Goal: Task Accomplishment & Management: Use online tool/utility

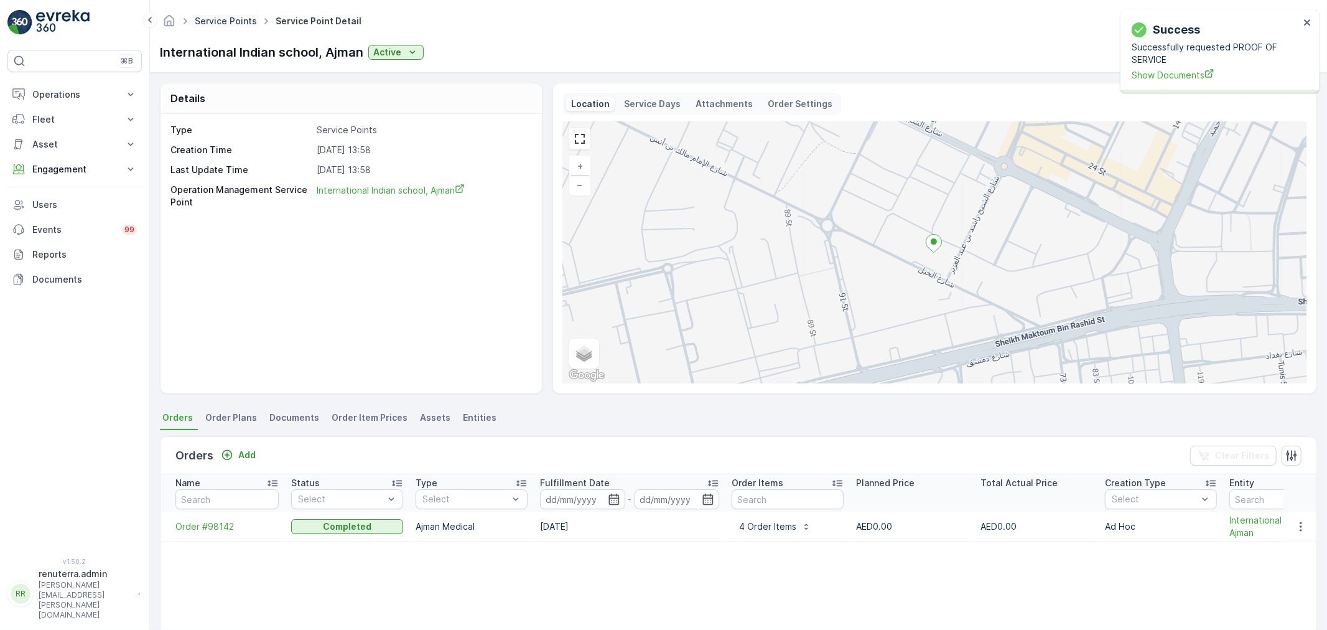
click at [230, 25] on link "Service Points" at bounding box center [226, 21] width 62 height 11
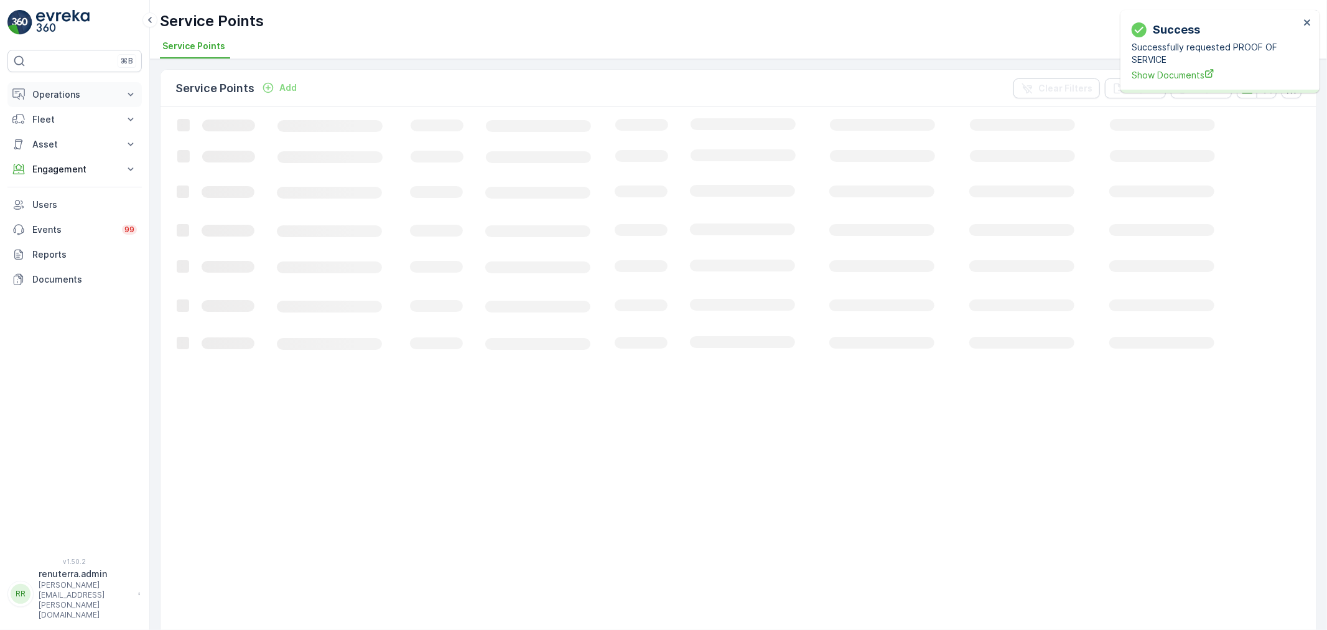
click at [66, 88] on p "Operations" at bounding box center [74, 94] width 85 height 12
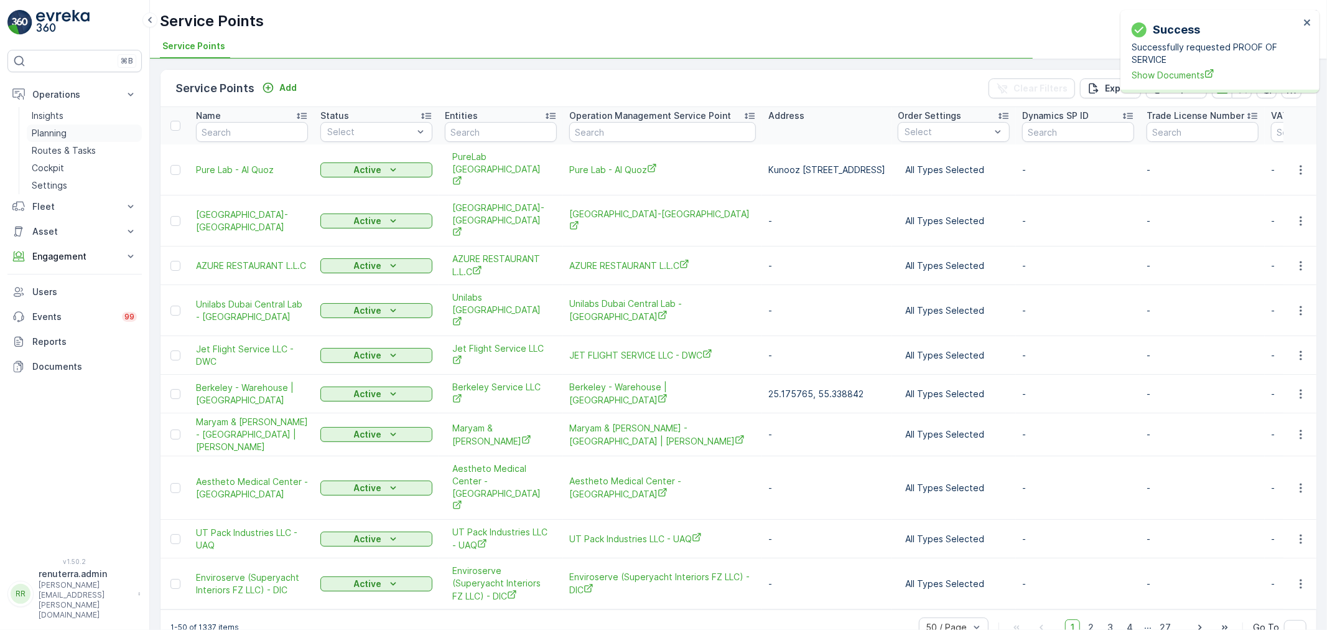
click at [60, 136] on p "Planning" at bounding box center [49, 133] width 35 height 12
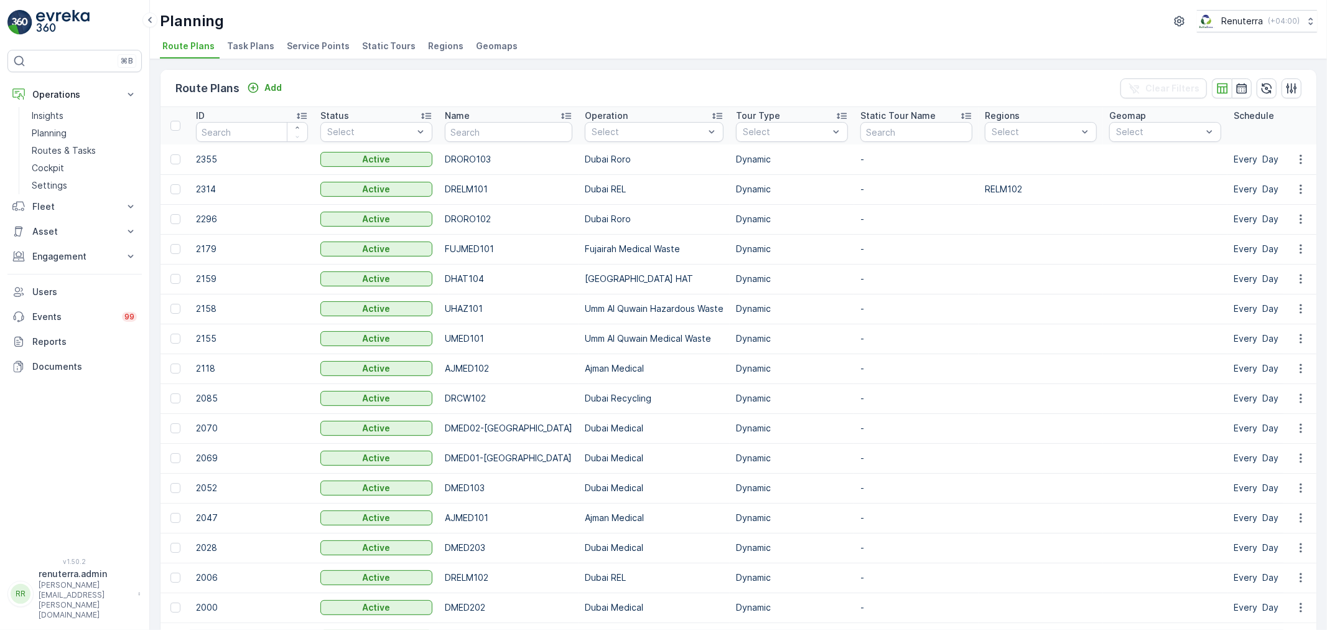
click at [579, 253] on td "Fujairah Medical Waste" at bounding box center [654, 249] width 151 height 30
click at [319, 32] on div "Planning Renuterra ( +04:00 )" at bounding box center [738, 21] width 1157 height 22
click at [313, 60] on div "Route Plans Add Clear Filters ID Status Select Name Operation Select Tour Type …" at bounding box center [738, 344] width 1177 height 571
click at [307, 41] on span "Service Points" at bounding box center [318, 46] width 63 height 12
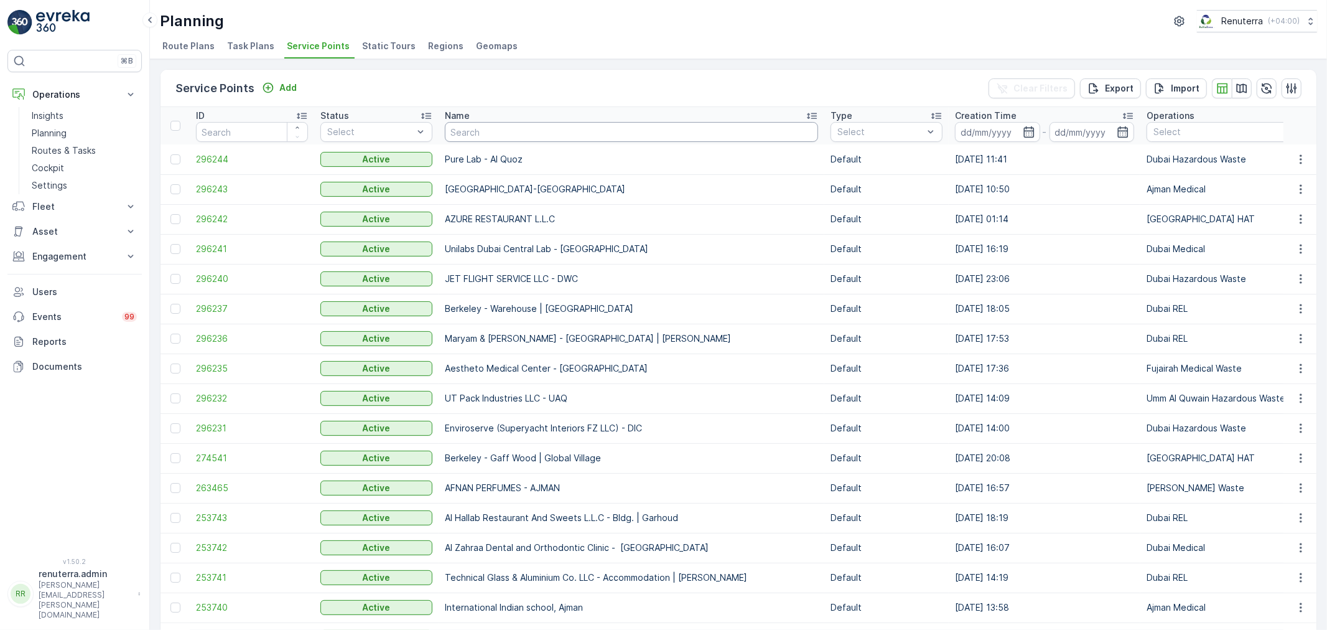
click at [470, 141] on input "text" at bounding box center [631, 132] width 373 height 20
click at [83, 263] on button "Engagement" at bounding box center [74, 256] width 134 height 25
click at [476, 135] on input "text" at bounding box center [631, 132] width 373 height 20
type input "K"
click at [496, 132] on input "text" at bounding box center [631, 132] width 373 height 20
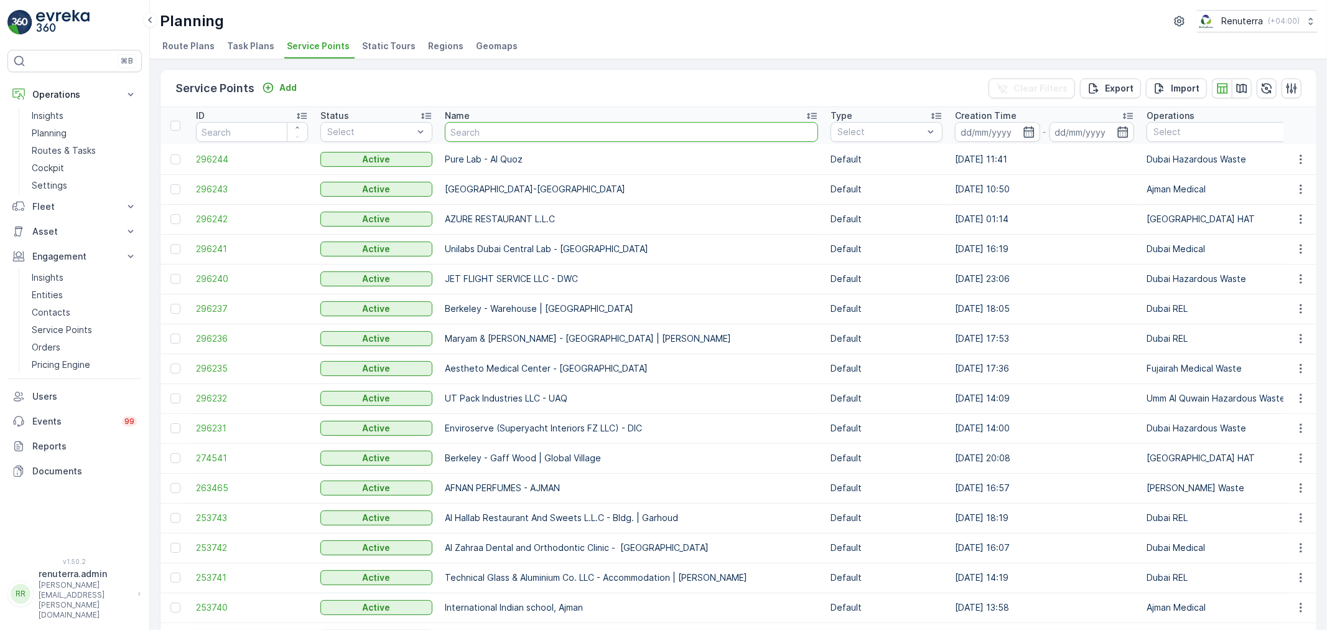
click at [496, 132] on input "text" at bounding box center [631, 132] width 373 height 20
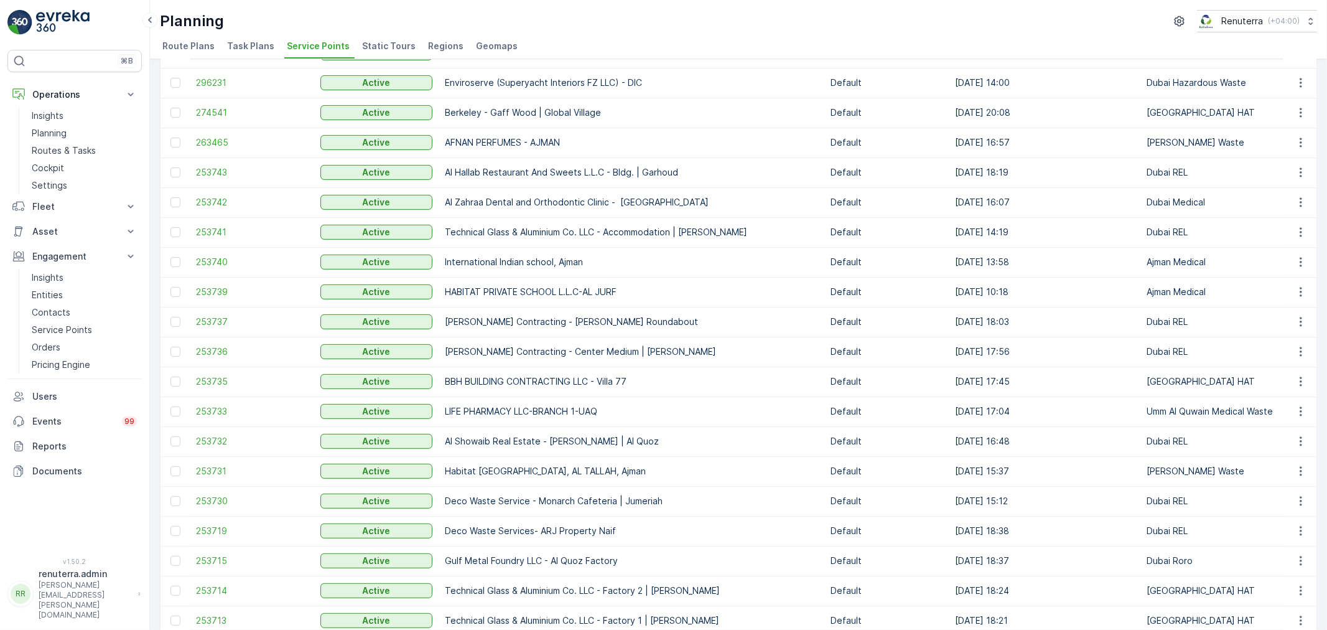
scroll to position [414, 0]
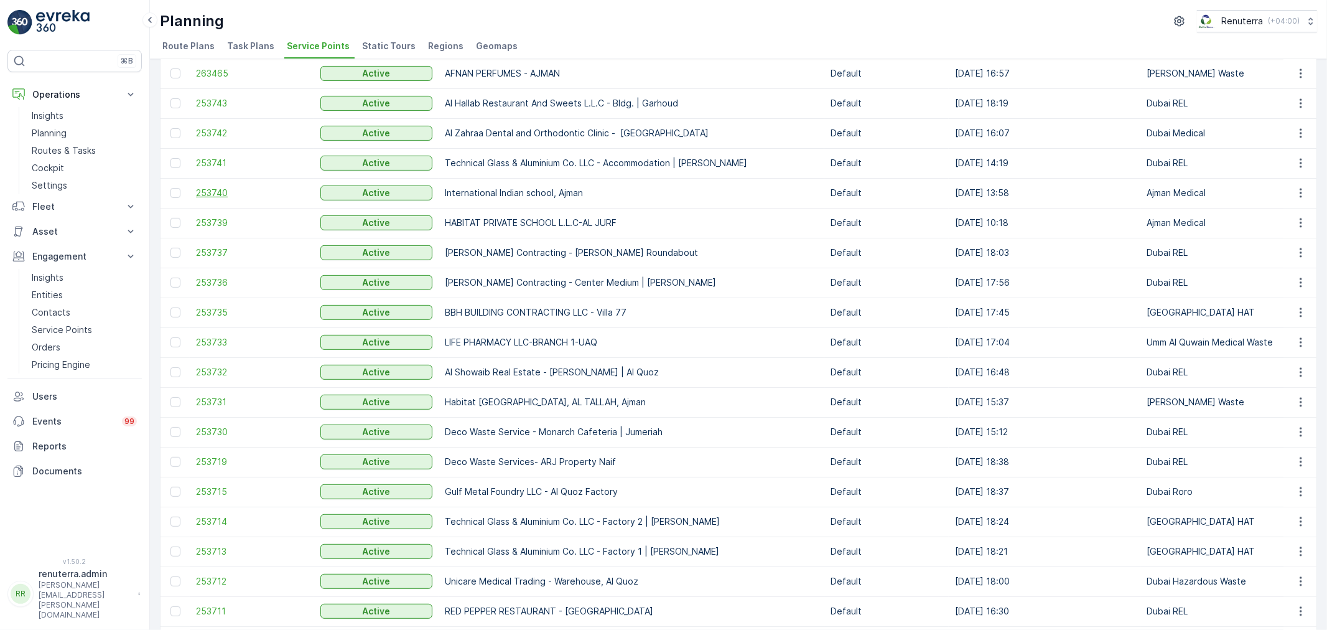
click at [235, 191] on span "253740" at bounding box center [252, 193] width 112 height 12
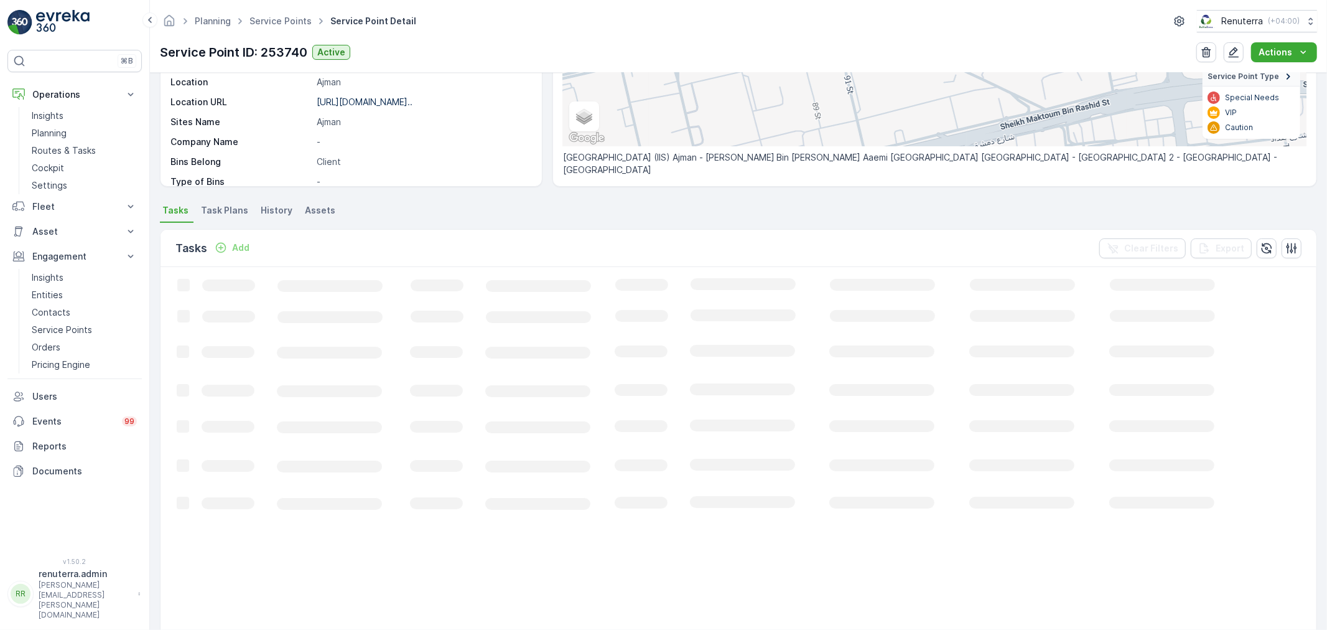
scroll to position [75, 0]
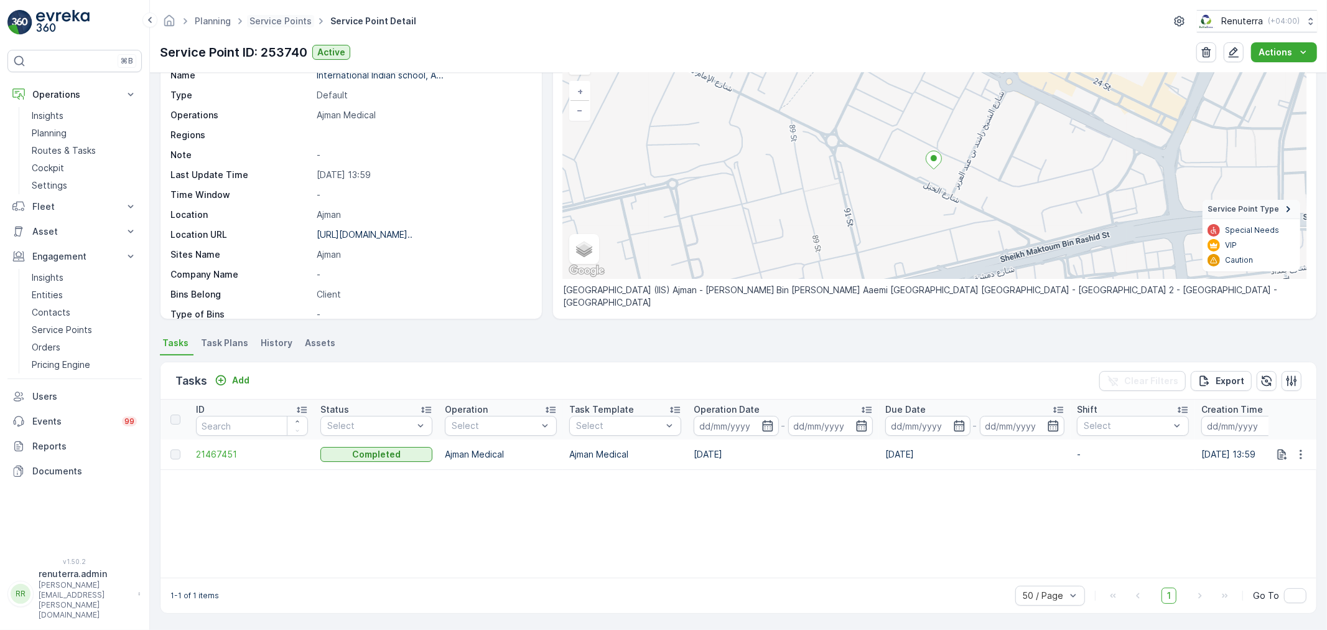
click at [301, 26] on span "Service Points" at bounding box center [280, 21] width 67 height 12
click at [292, 28] on ul "Service Points" at bounding box center [287, 21] width 81 height 18
click at [292, 24] on link "Service Points" at bounding box center [280, 21] width 62 height 11
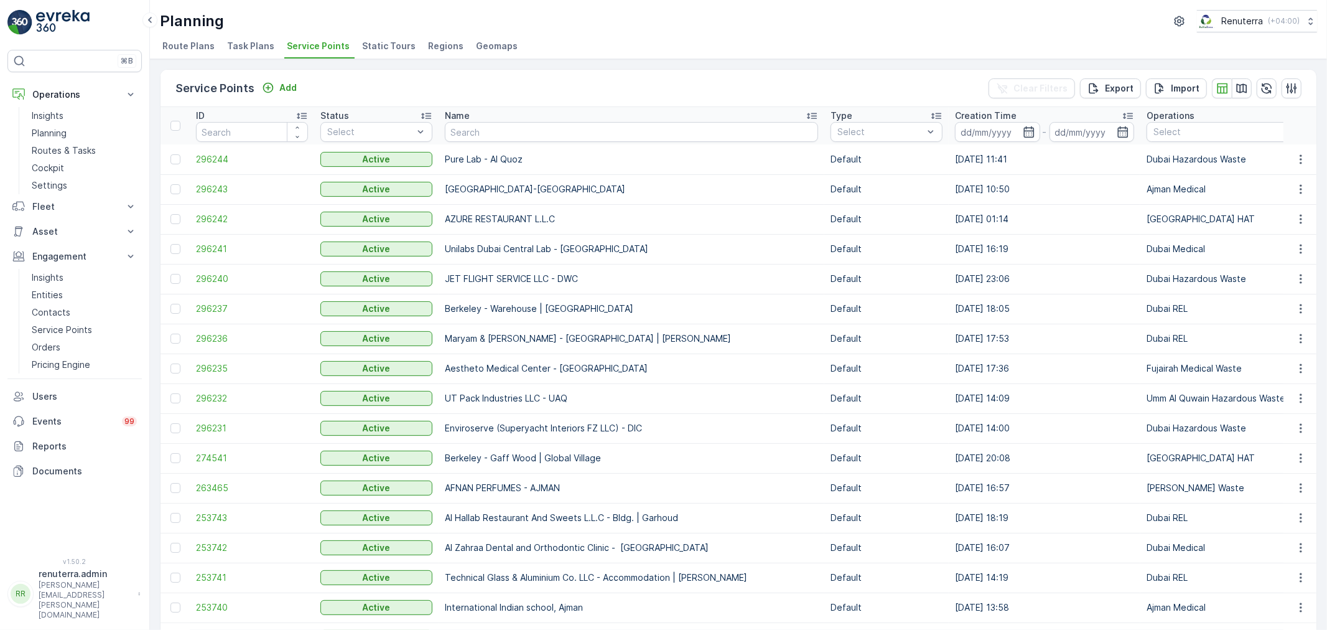
click at [480, 139] on input "text" at bounding box center [631, 132] width 373 height 20
type input "habi"
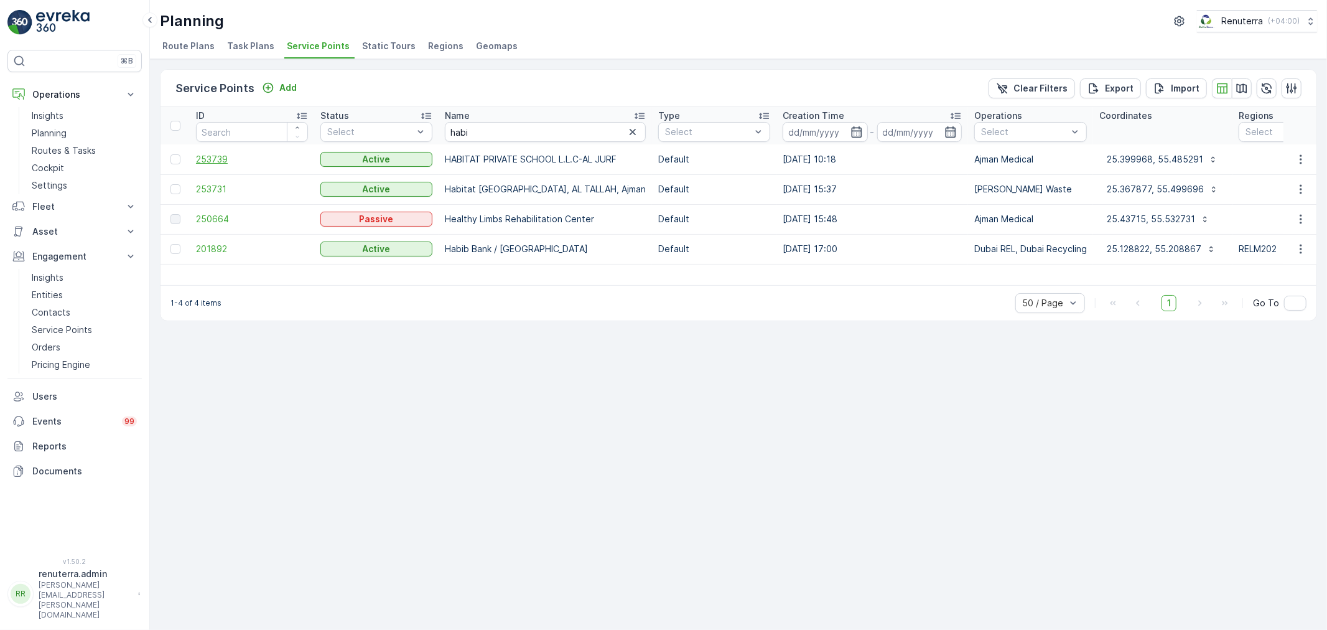
click at [236, 157] on span "253739" at bounding box center [252, 159] width 112 height 12
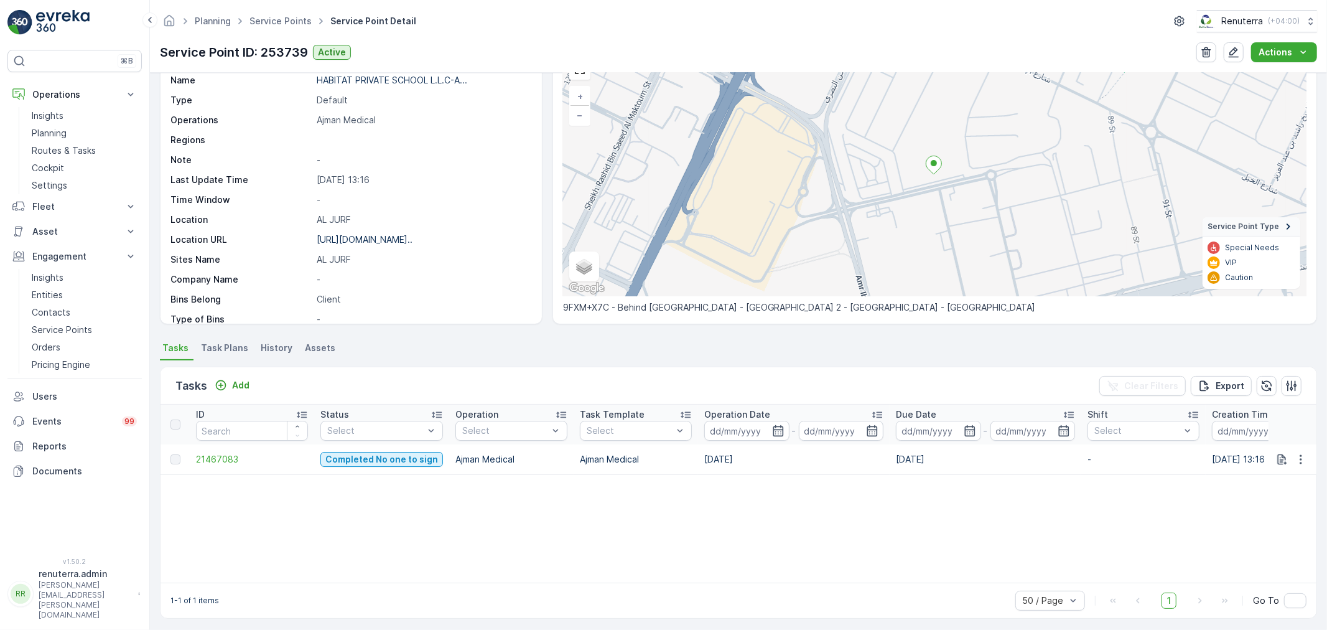
scroll to position [73, 0]
click at [218, 457] on span "21467083" at bounding box center [252, 455] width 112 height 12
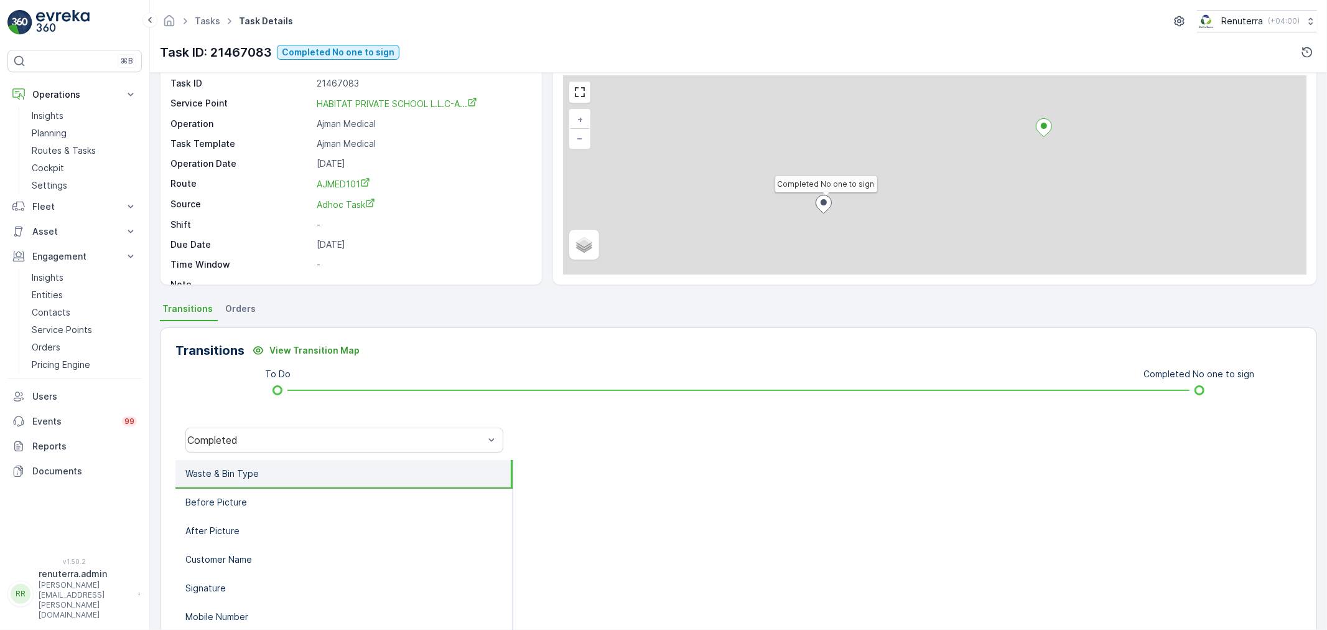
scroll to position [138, 0]
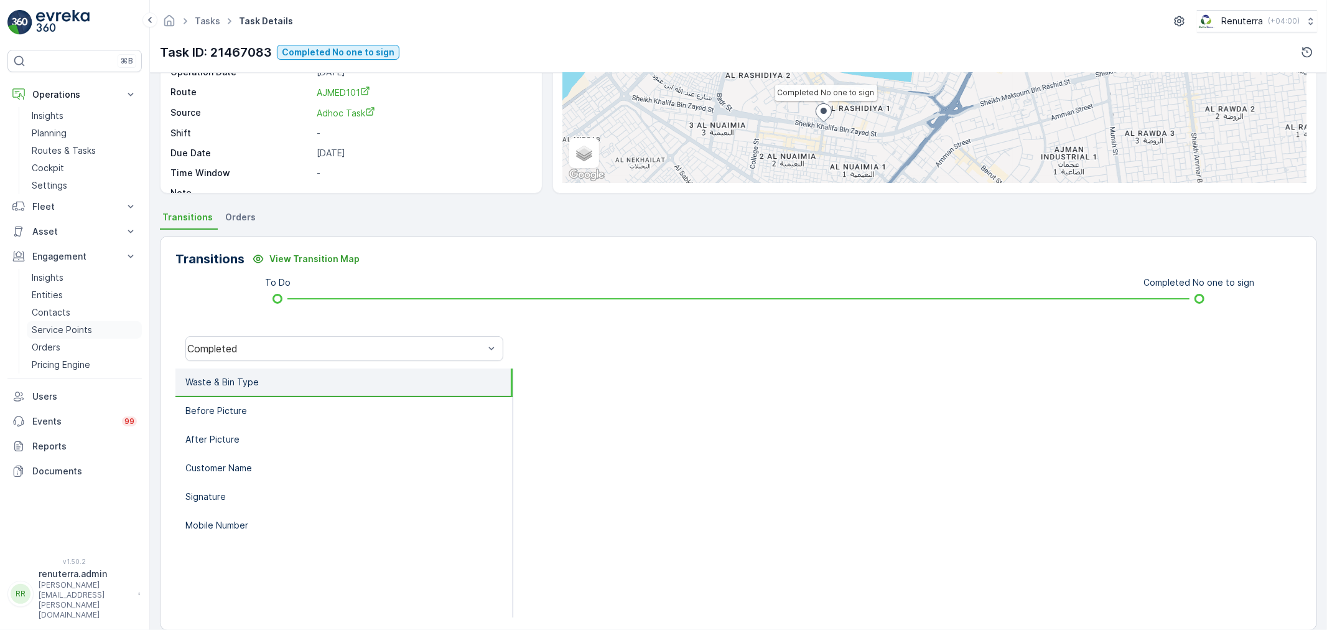
click at [82, 326] on p "Service Points" at bounding box center [62, 330] width 60 height 12
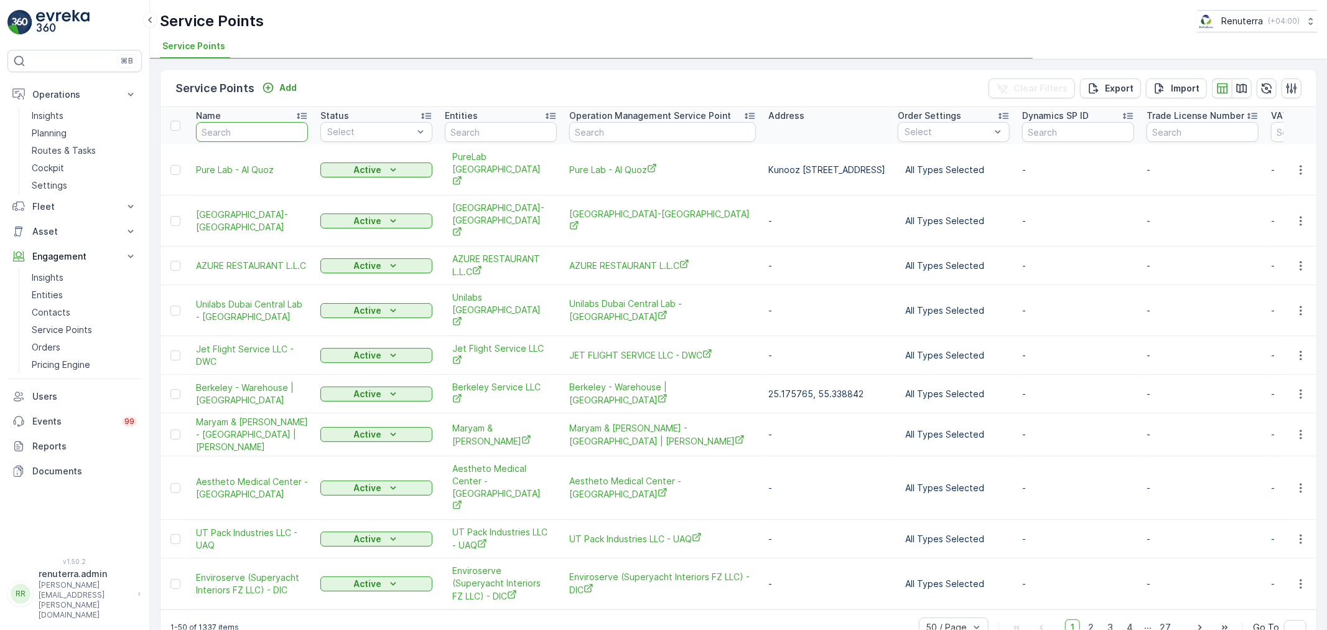
click at [255, 134] on input "text" at bounding box center [252, 132] width 112 height 20
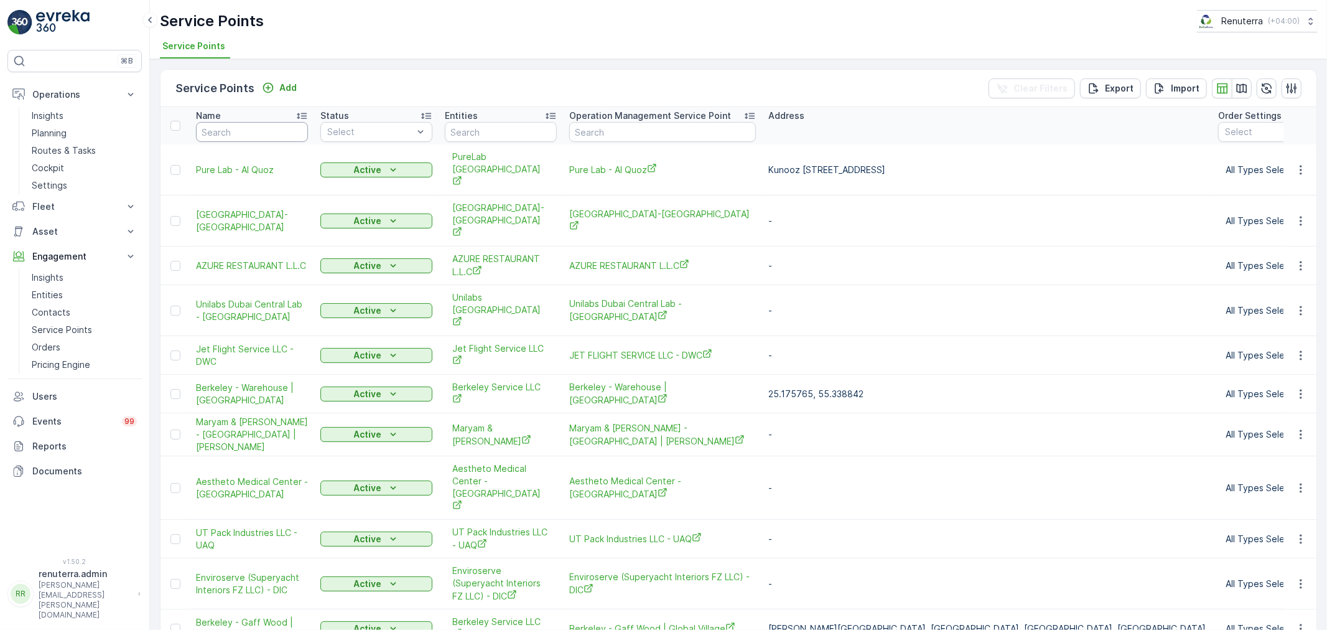
click at [254, 135] on input "text" at bounding box center [252, 132] width 112 height 20
type input "Al jurf"
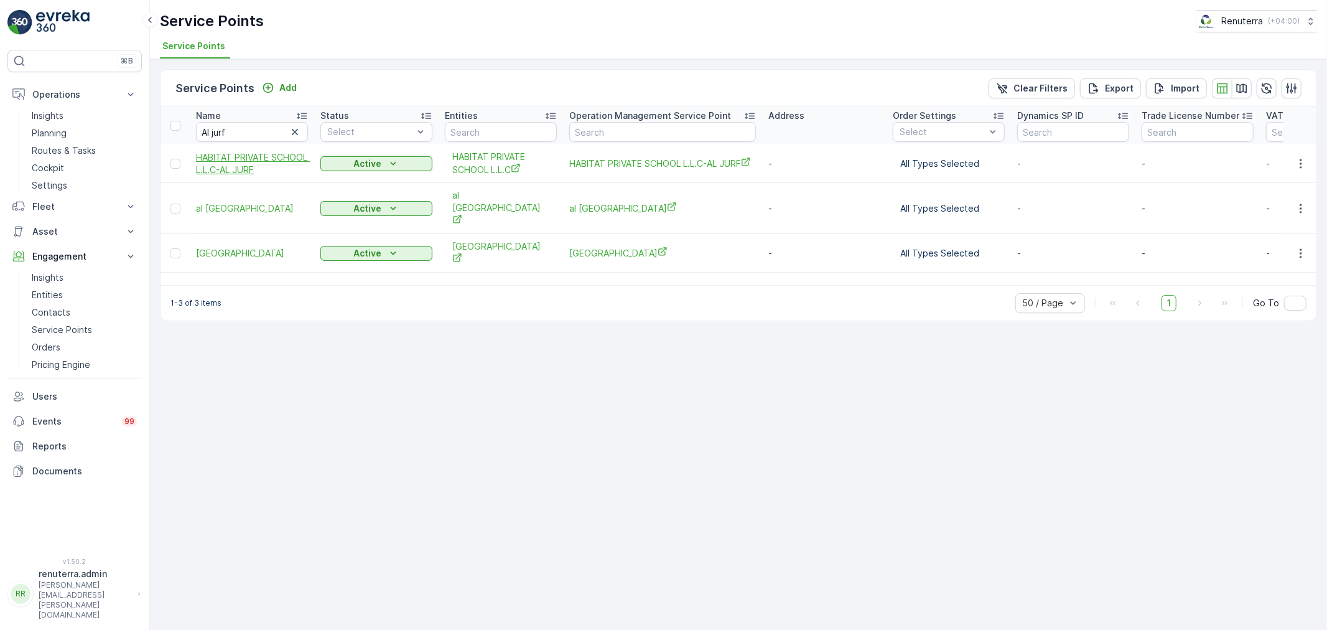
click at [246, 167] on span "HABITAT PRIVATE SCHOOL L.L.C-AL JURF" at bounding box center [252, 163] width 112 height 25
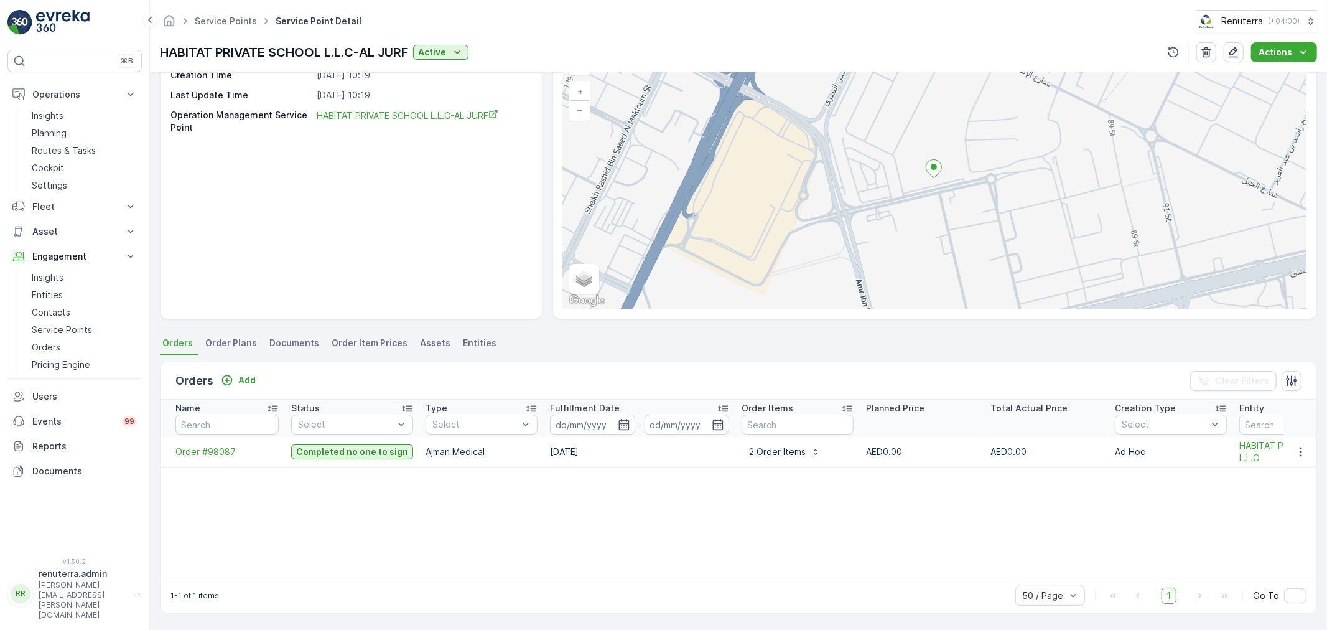
scroll to position [75, 0]
click at [1305, 449] on button "button" at bounding box center [1301, 451] width 22 height 15
click at [1284, 496] on div "Create Document" at bounding box center [1284, 504] width 85 height 17
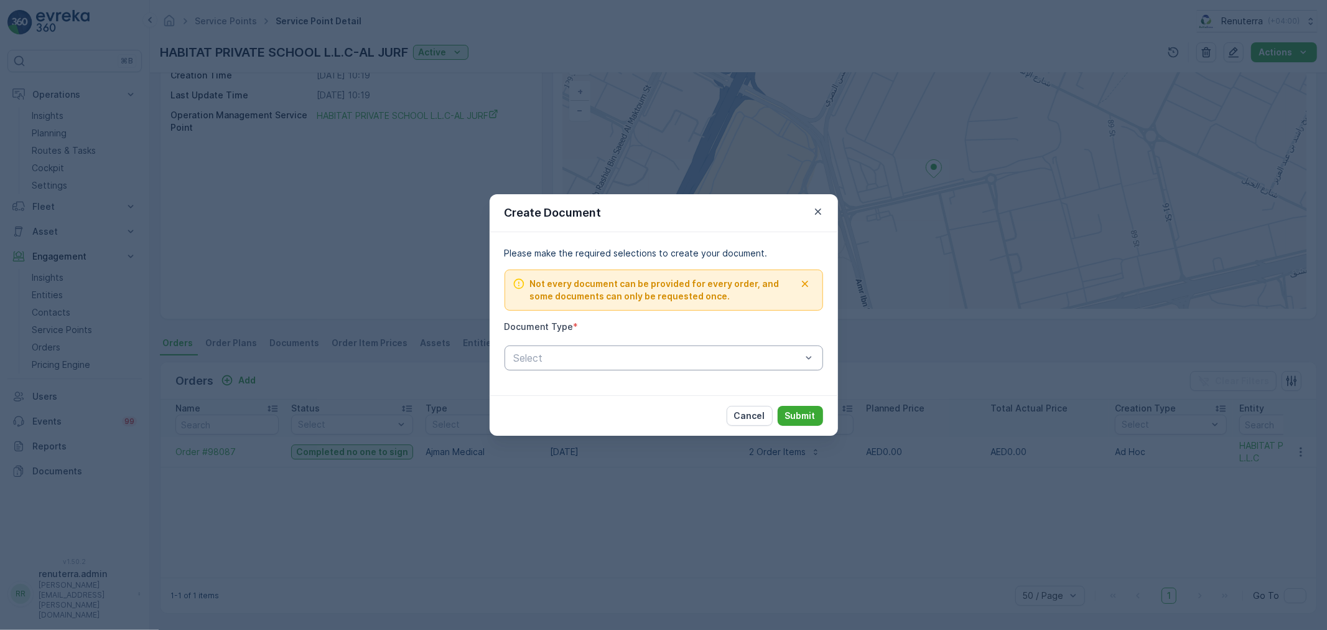
click at [533, 368] on div "Select" at bounding box center [664, 357] width 319 height 25
click at [545, 414] on span "Proof Of Service" at bounding box center [551, 409] width 78 height 11
click at [792, 413] on p "Submit" at bounding box center [800, 415] width 30 height 12
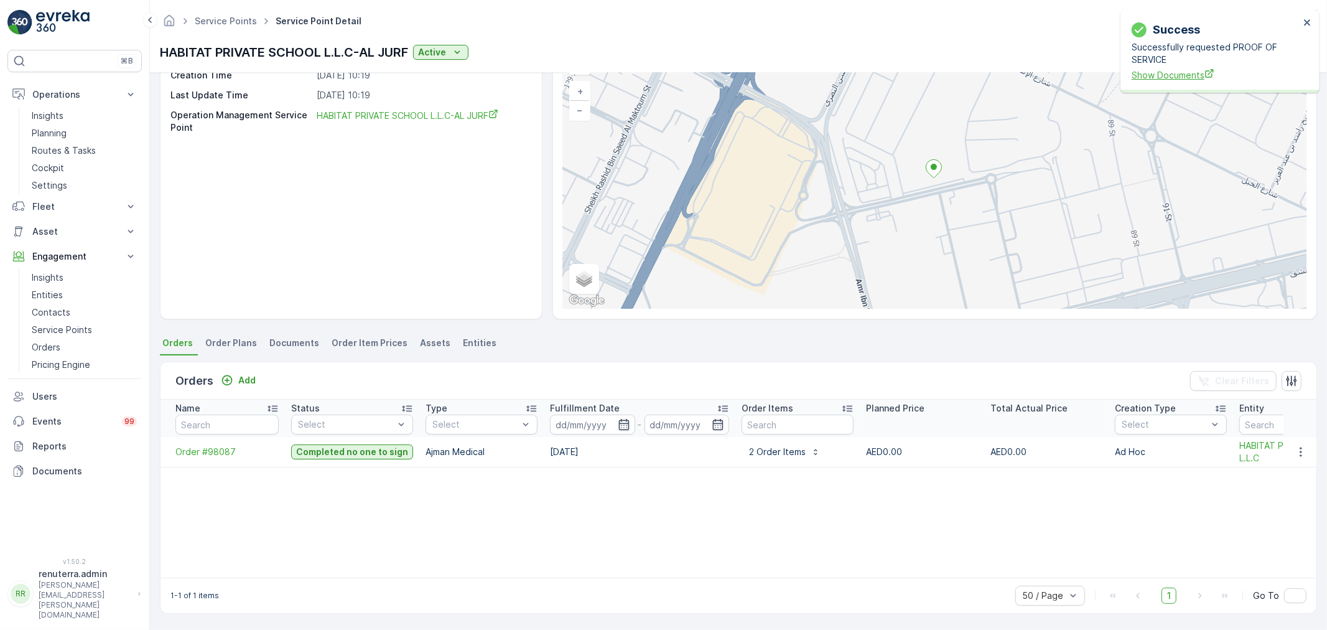
click at [1163, 81] on span "Show Documents" at bounding box center [1216, 74] width 168 height 13
click at [240, 23] on link "Service Points" at bounding box center [226, 21] width 62 height 11
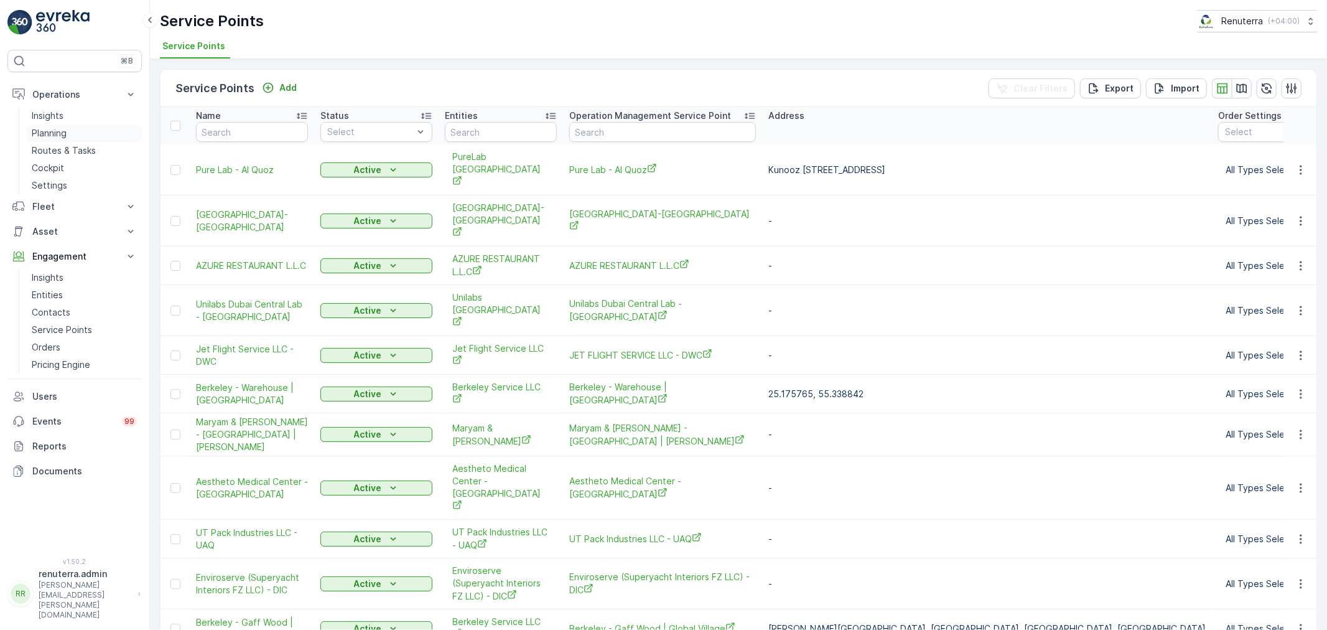
click at [71, 135] on link "Planning" at bounding box center [84, 132] width 115 height 17
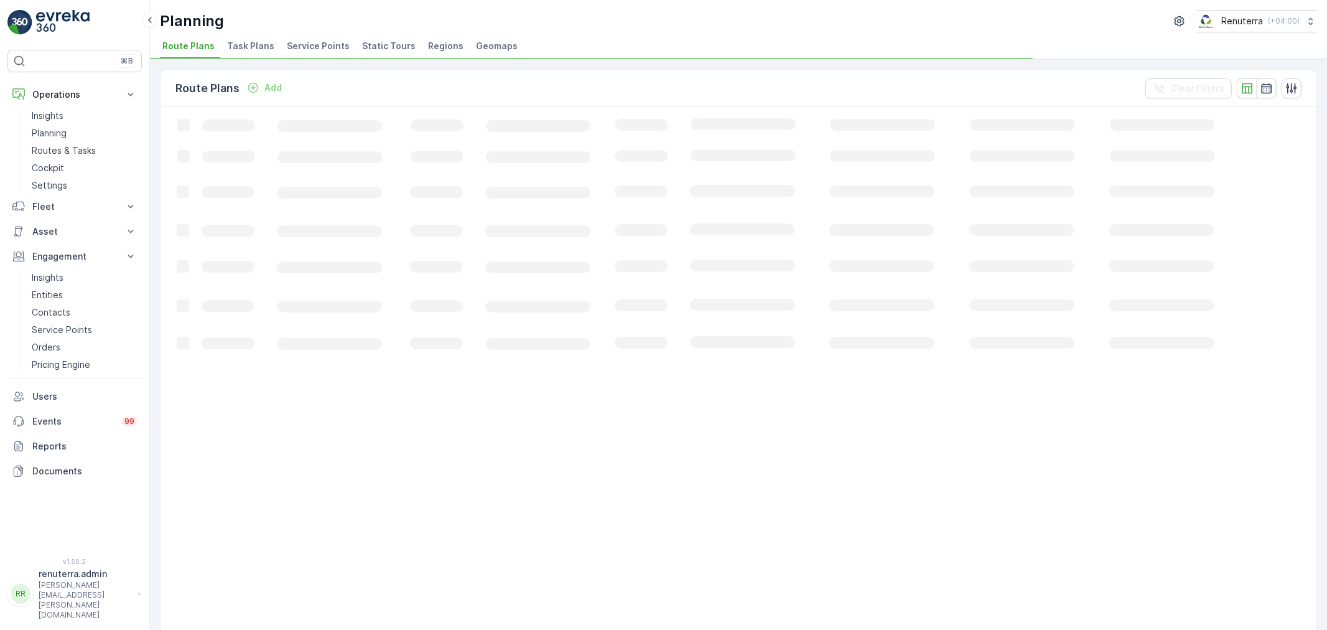
drag, startPoint x: 312, startPoint y: 52, endPoint x: 340, endPoint y: 10, distance: 49.9
click at [312, 52] on span "Service Points" at bounding box center [318, 46] width 63 height 12
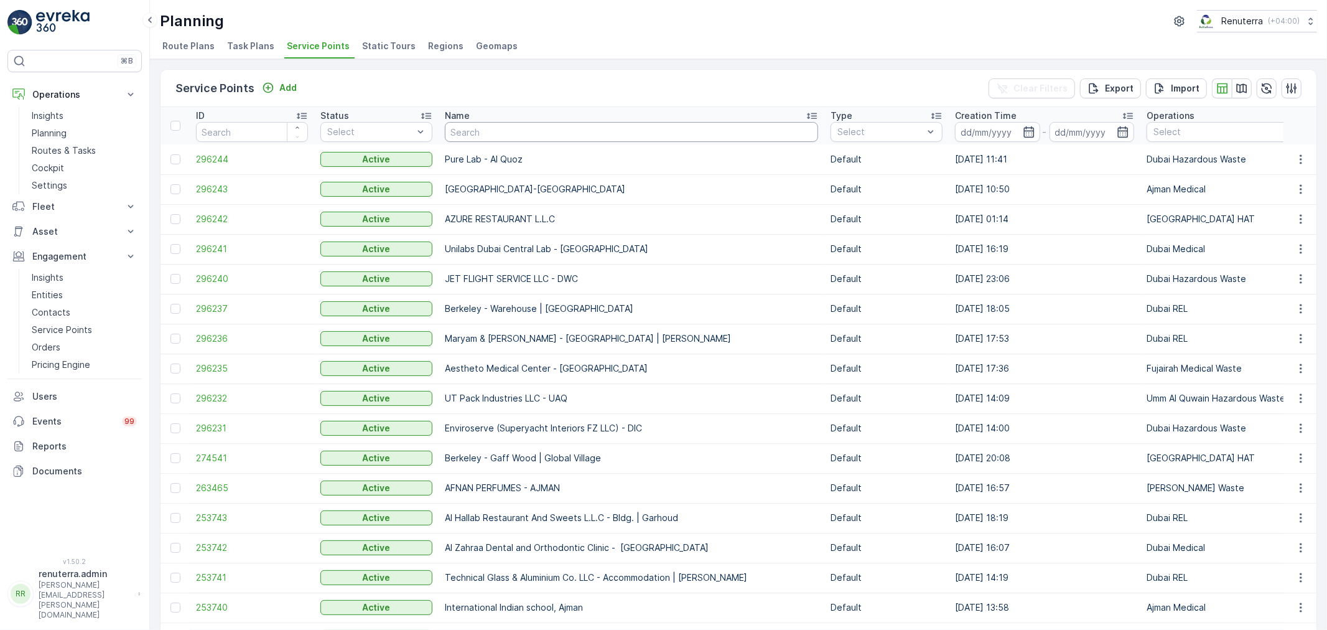
click at [467, 135] on input "text" at bounding box center [631, 132] width 373 height 20
type input "fujr"
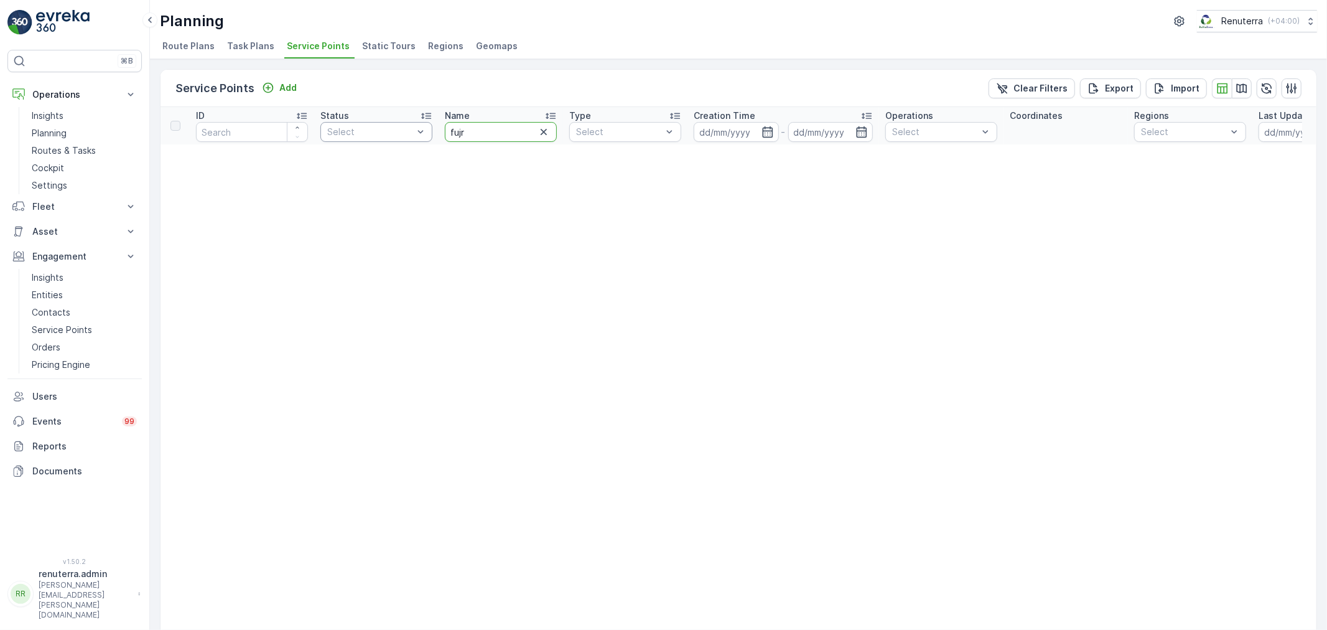
drag, startPoint x: 471, startPoint y: 129, endPoint x: 401, endPoint y: 129, distance: 69.7
type input "fujirah"
drag, startPoint x: 477, startPoint y: 131, endPoint x: 404, endPoint y: 128, distance: 72.9
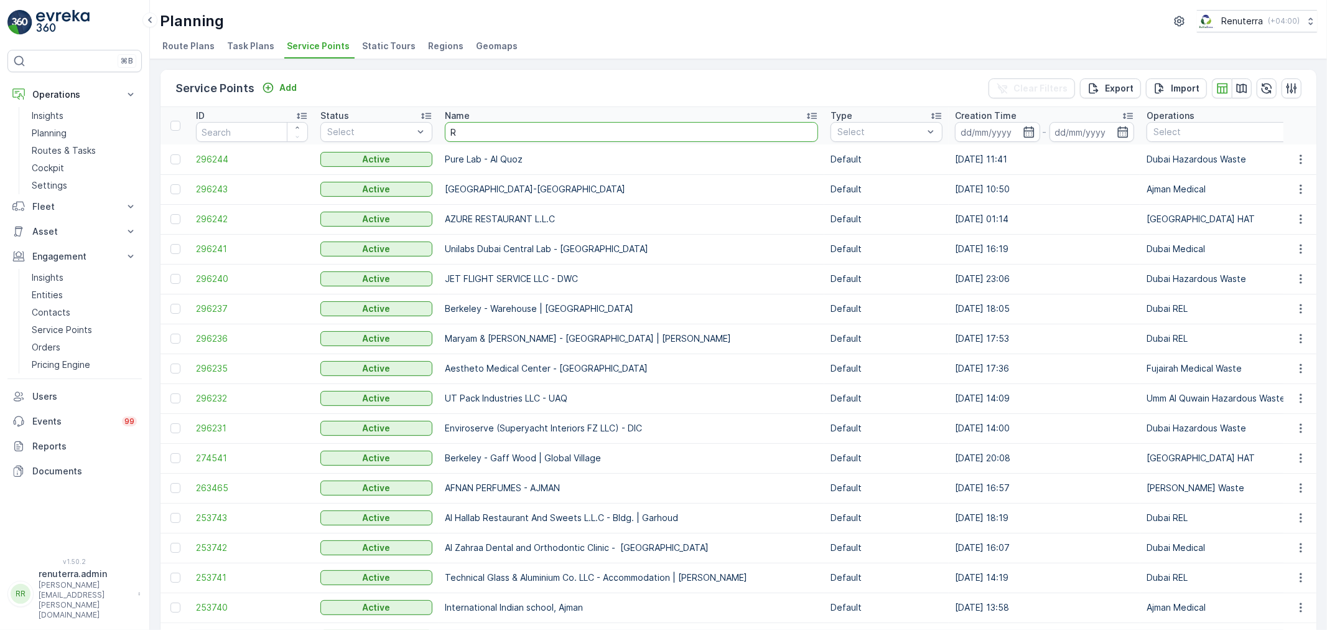
type input "Re"
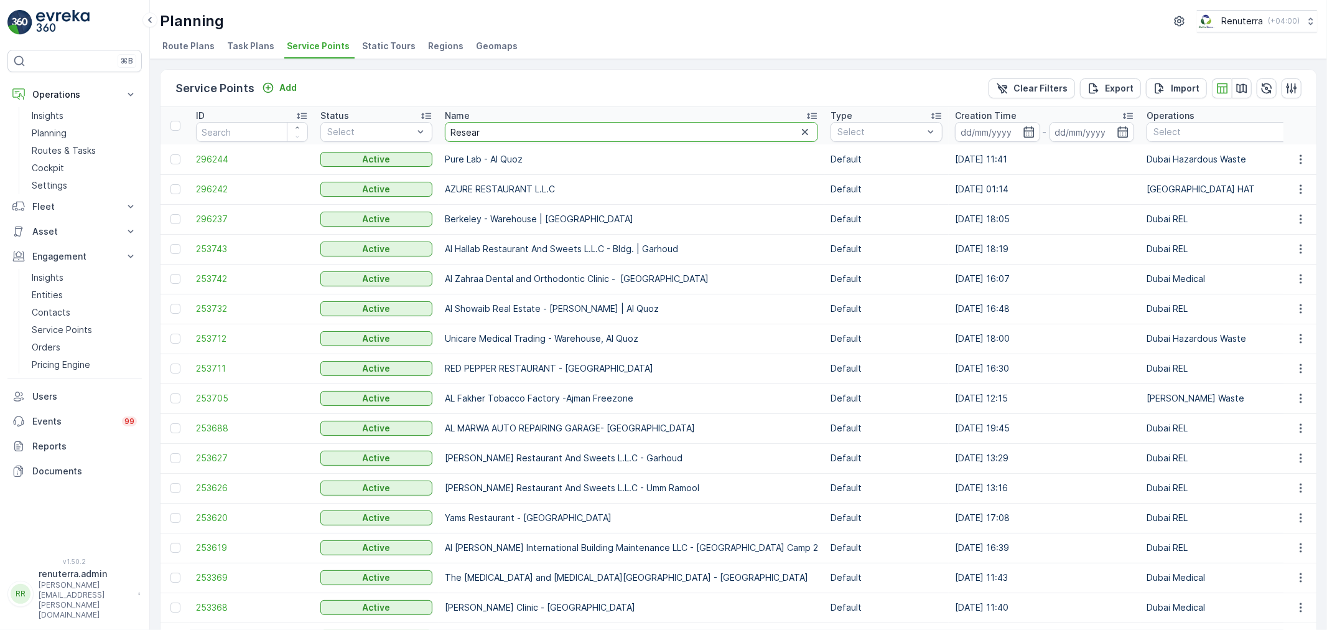
type input "Researc"
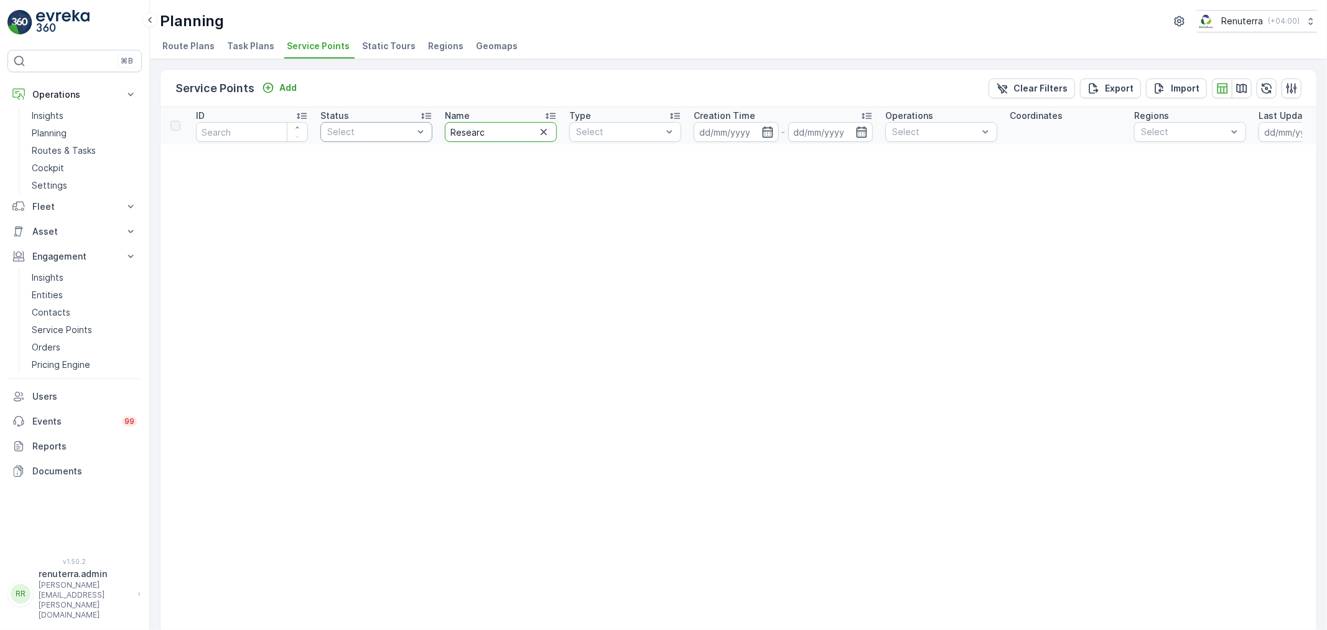
drag, startPoint x: 492, startPoint y: 135, endPoint x: 430, endPoint y: 134, distance: 62.2
type input "Res"
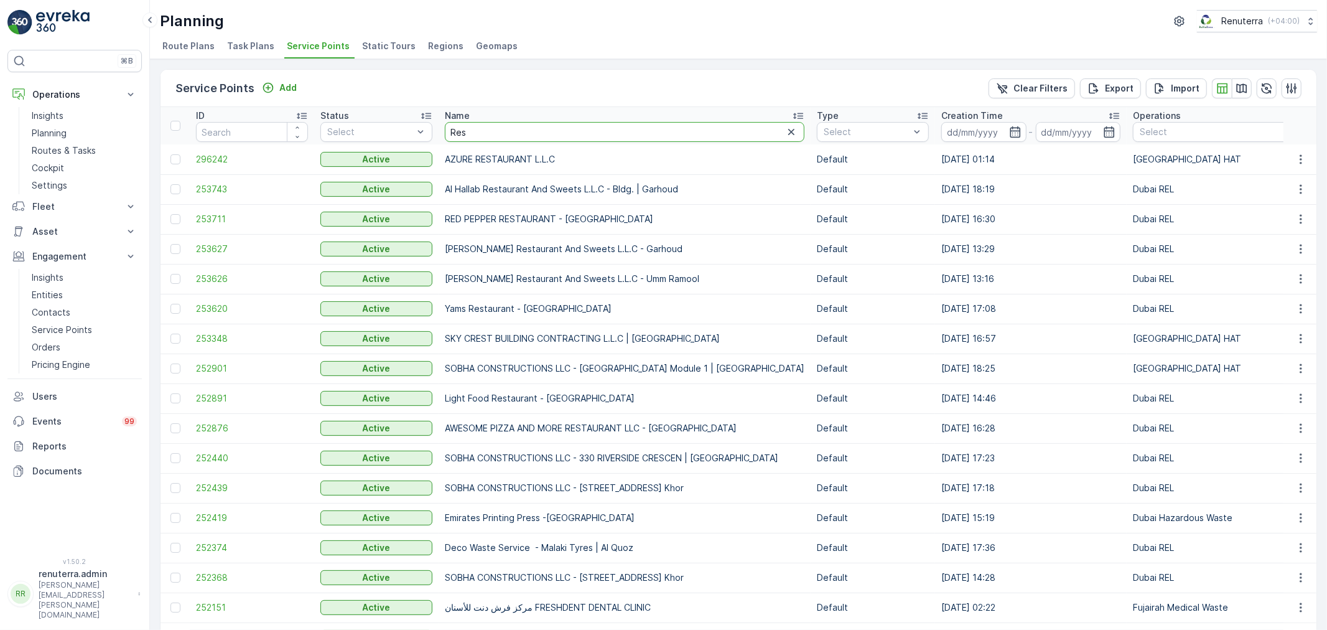
type input "re"
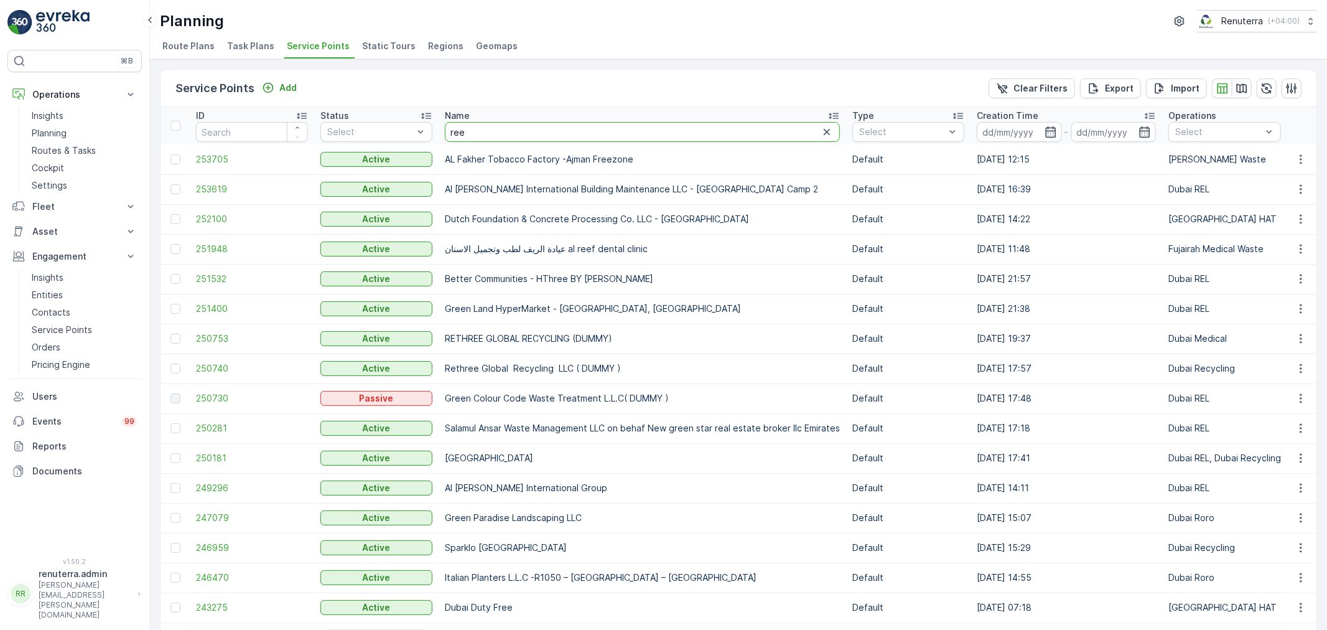
drag, startPoint x: 464, startPoint y: 136, endPoint x: 436, endPoint y: 136, distance: 28.0
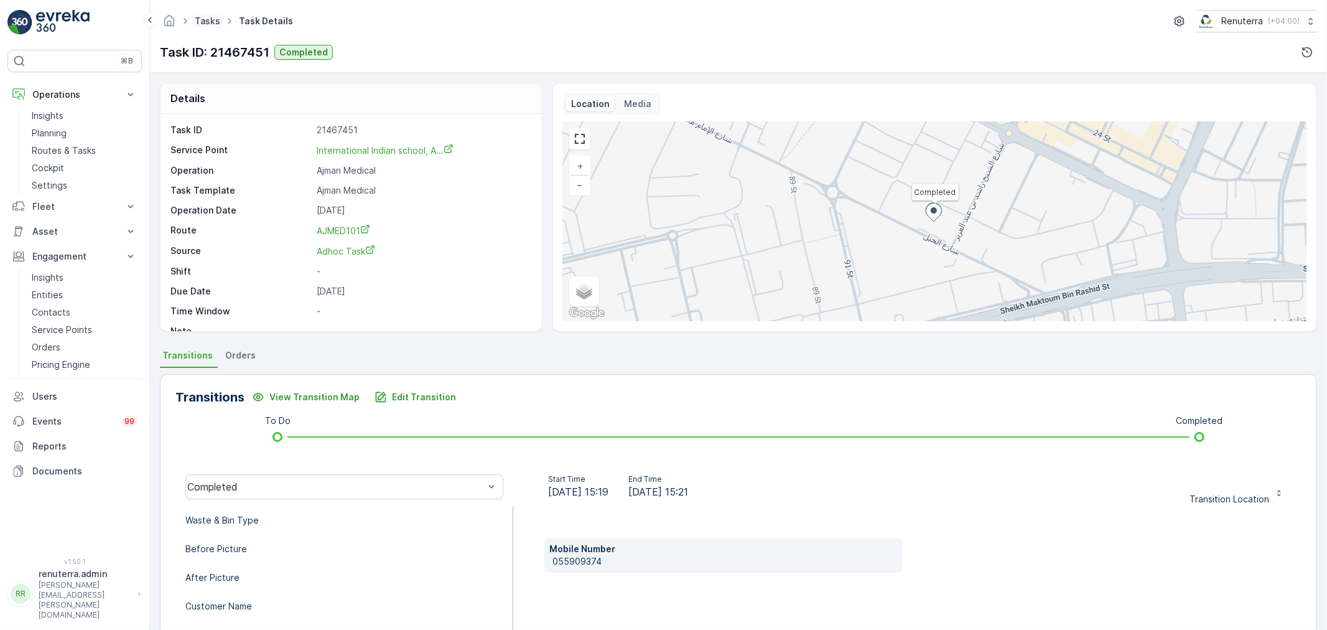
click at [215, 17] on link "Tasks" at bounding box center [208, 21] width 26 height 11
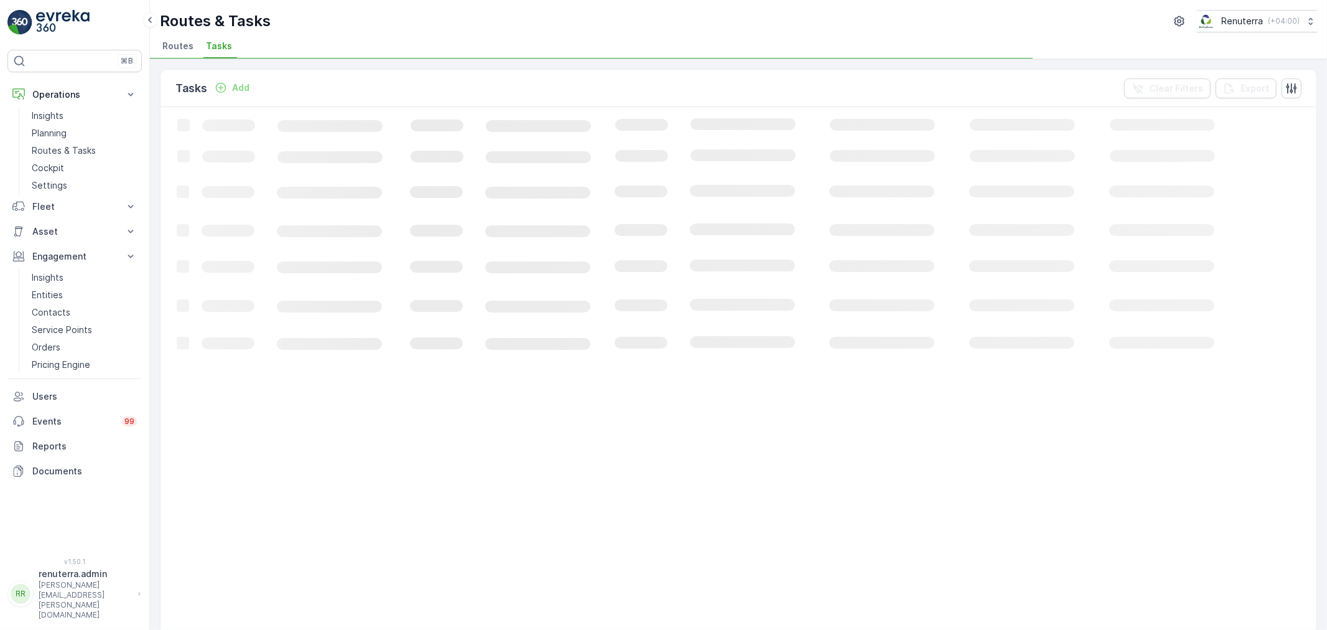
click at [182, 50] on span "Routes" at bounding box center [177, 46] width 31 height 12
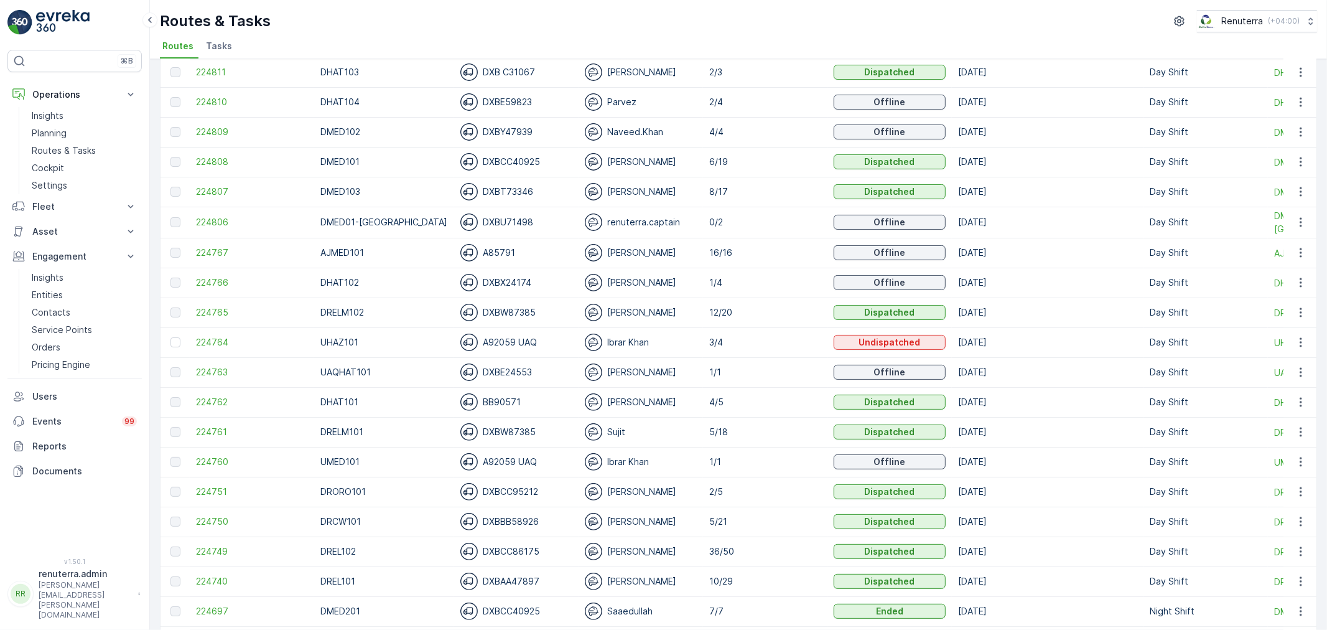
scroll to position [207, 0]
click at [224, 426] on span "224761" at bounding box center [252, 431] width 112 height 12
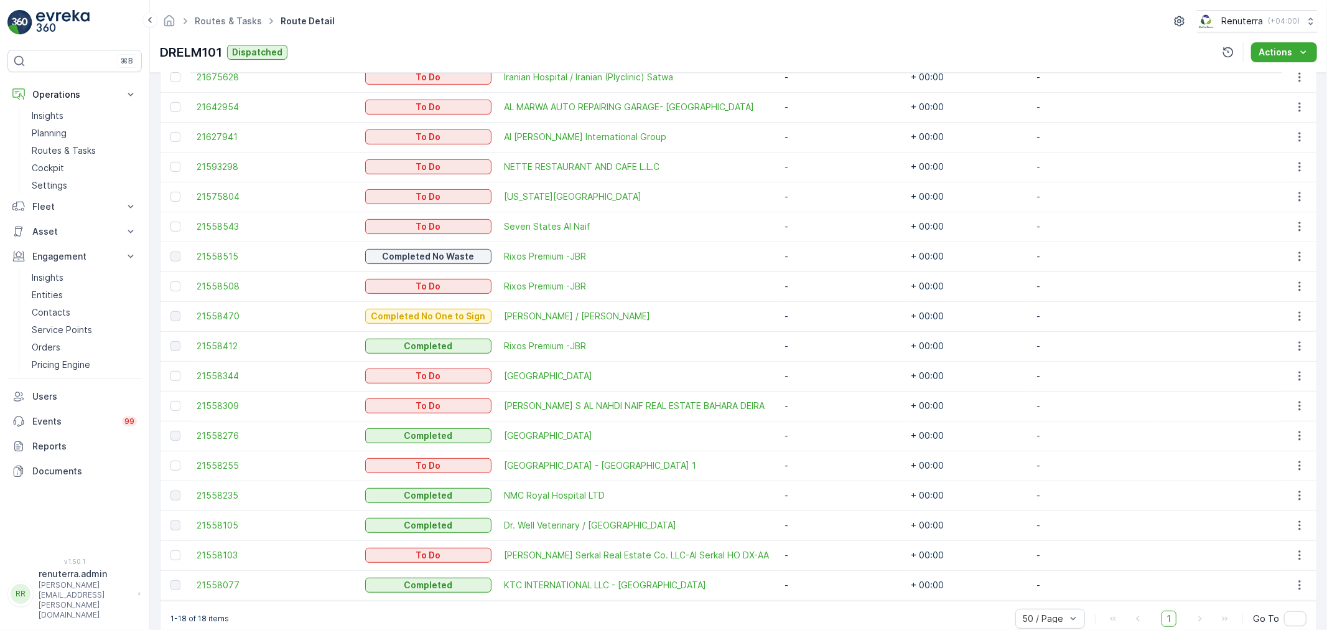
scroll to position [409, 0]
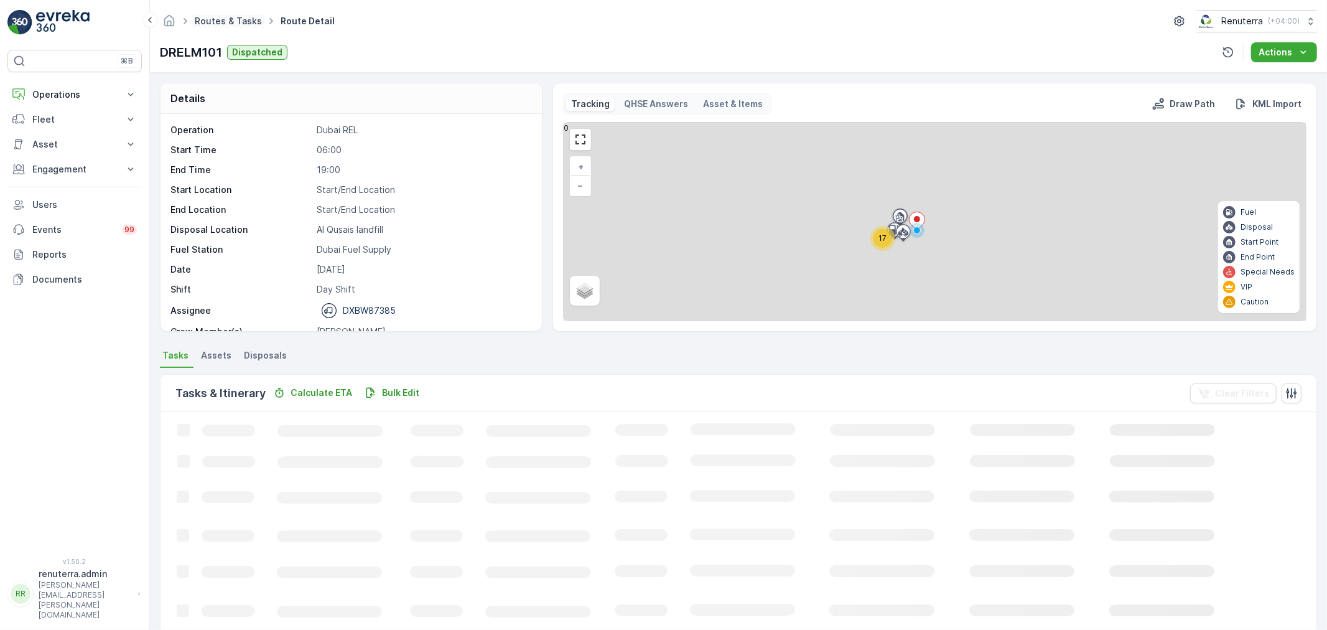
click at [244, 19] on link "Routes & Tasks" at bounding box center [228, 21] width 67 height 11
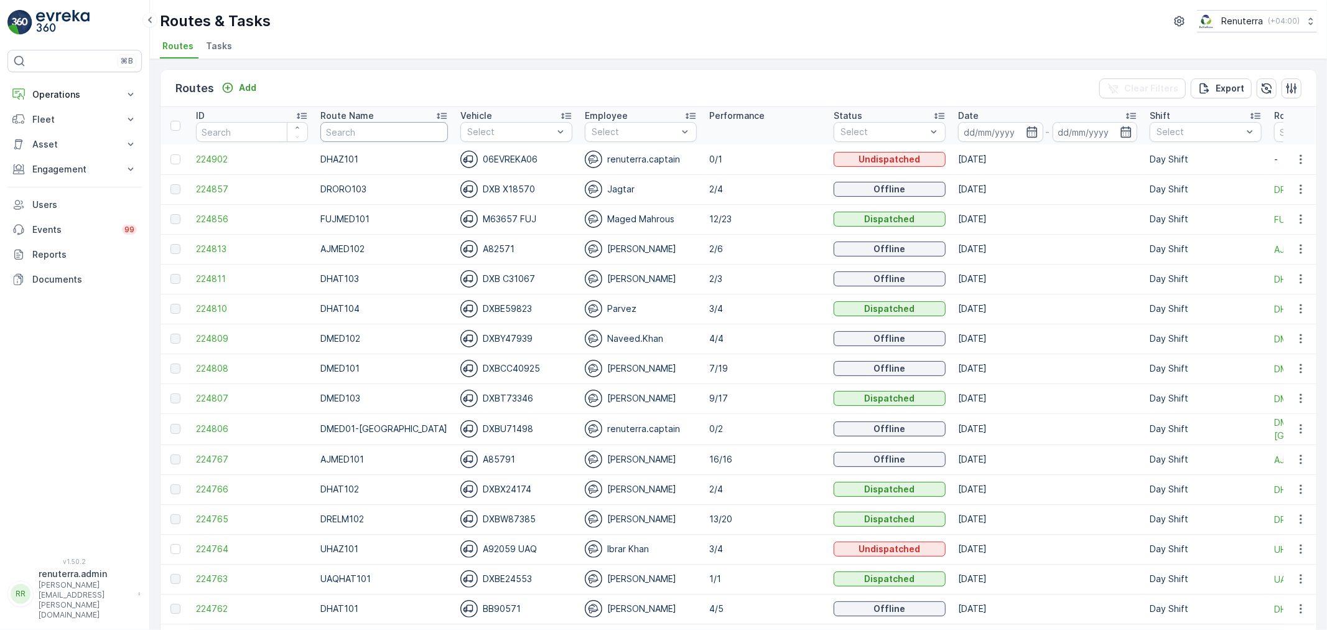
click at [361, 129] on input "text" at bounding box center [384, 132] width 128 height 20
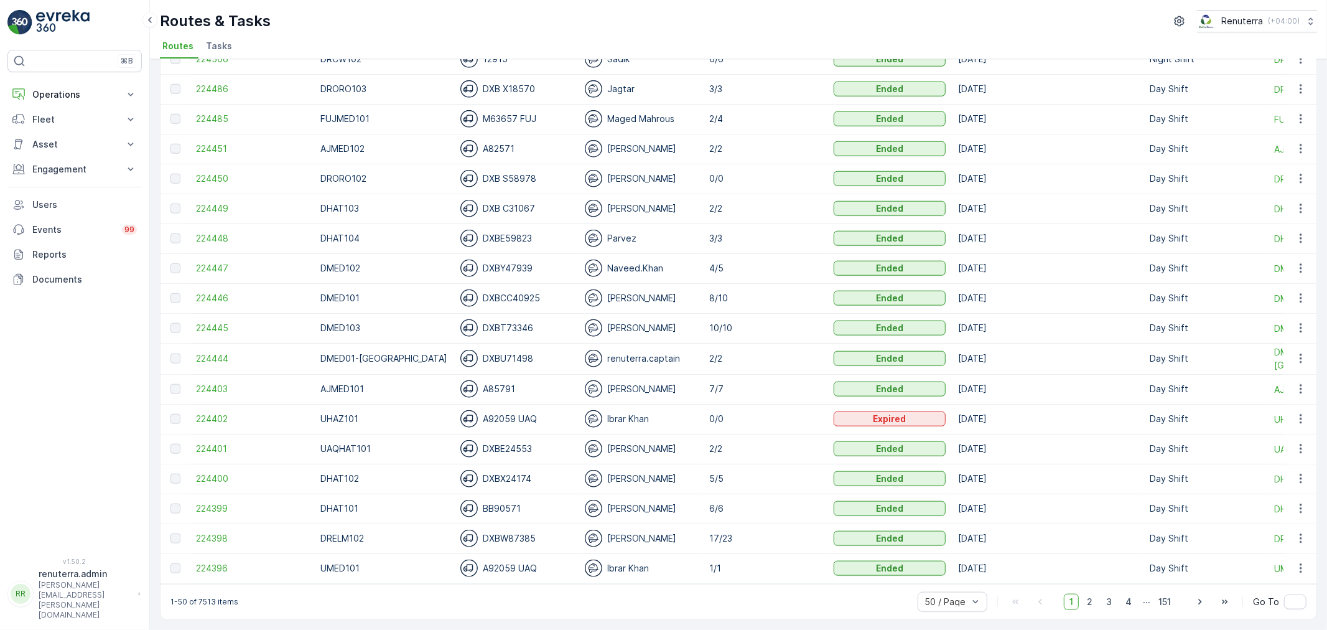
scroll to position [1064, 0]
click at [218, 536] on span "224398" at bounding box center [252, 538] width 112 height 12
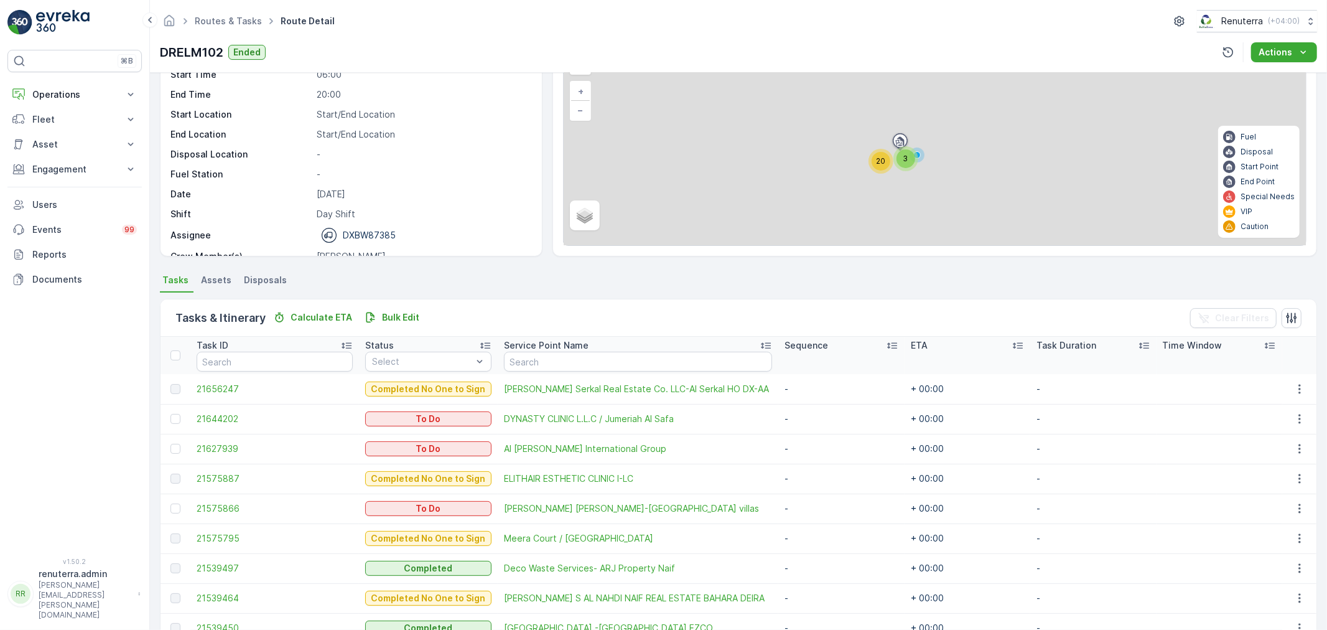
scroll to position [75, 0]
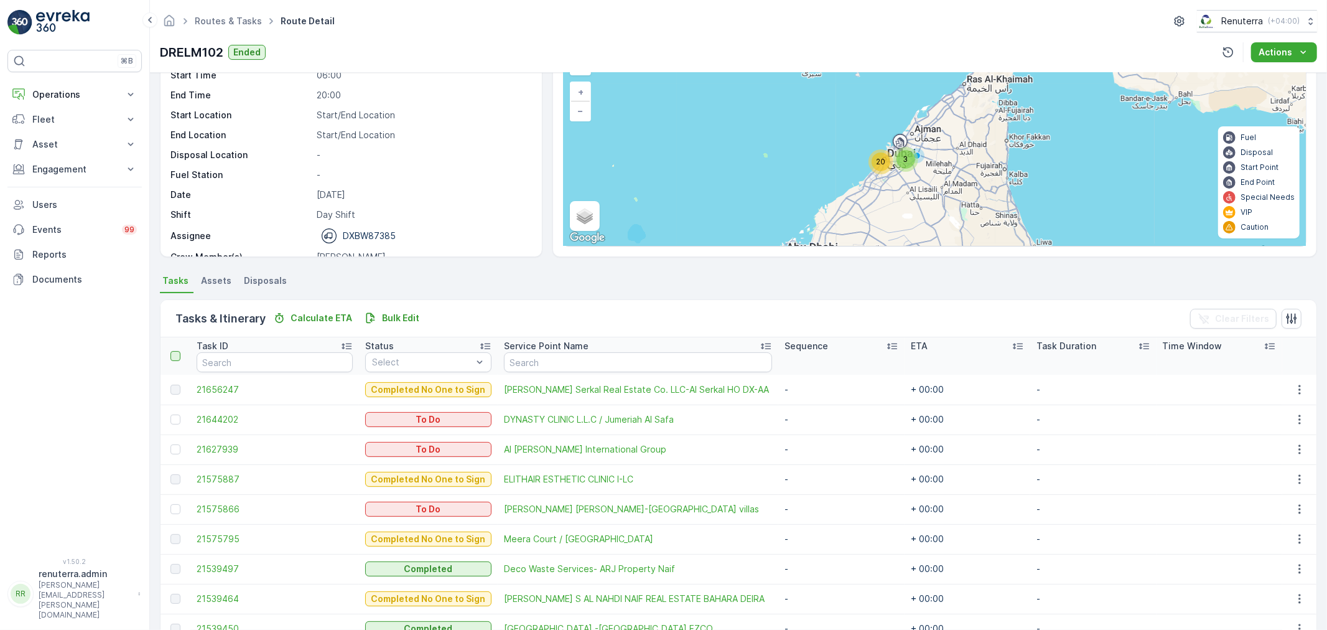
click at [177, 356] on div at bounding box center [175, 356] width 10 height 10
click at [177, 351] on input "checkbox" at bounding box center [177, 351] width 0 height 0
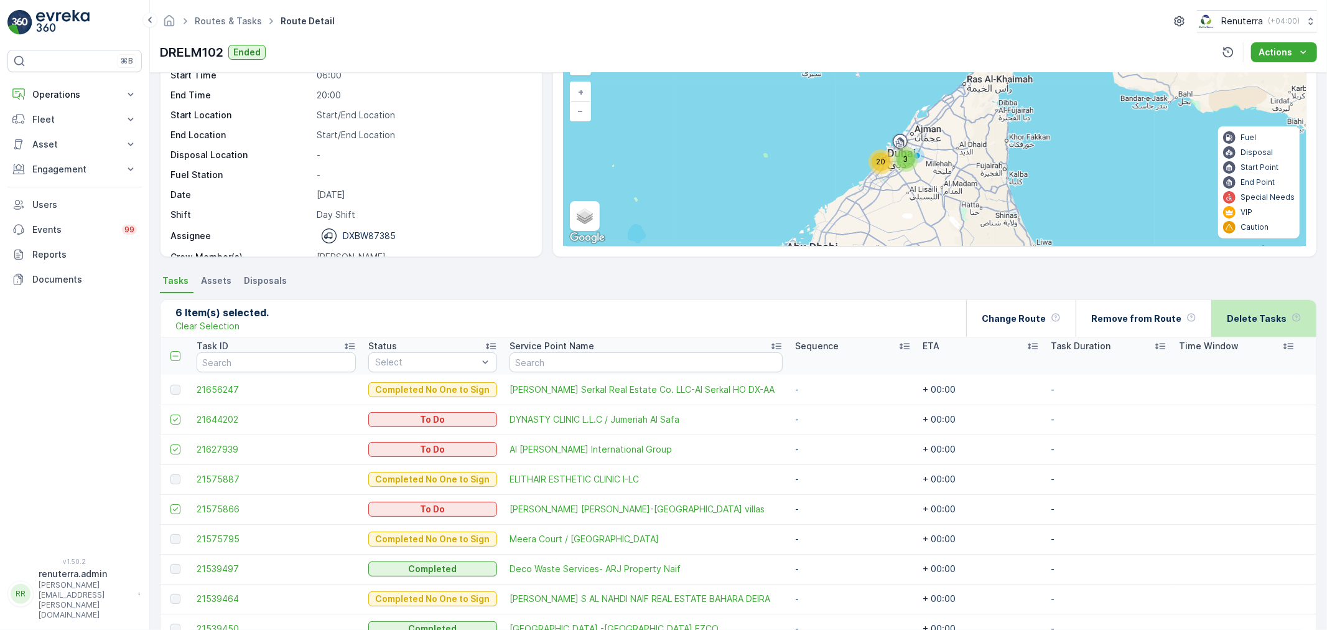
click at [1280, 326] on div "Delete Tasks" at bounding box center [1264, 318] width 75 height 37
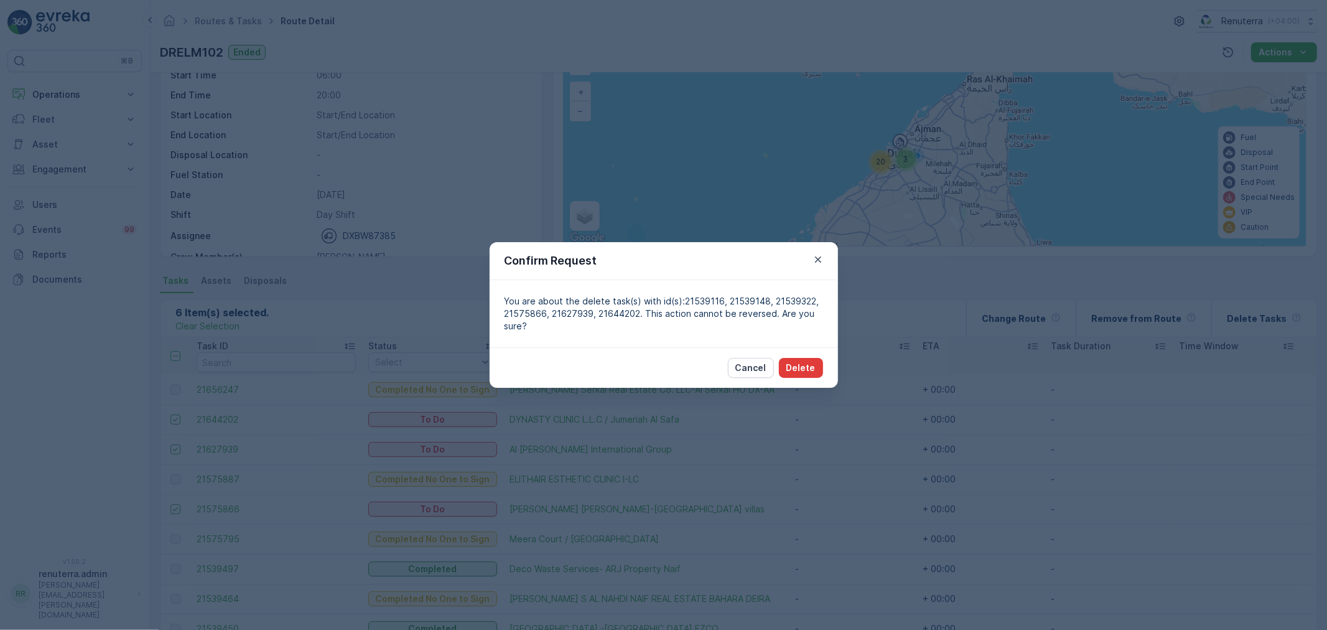
click at [801, 368] on p "Delete" at bounding box center [800, 367] width 29 height 12
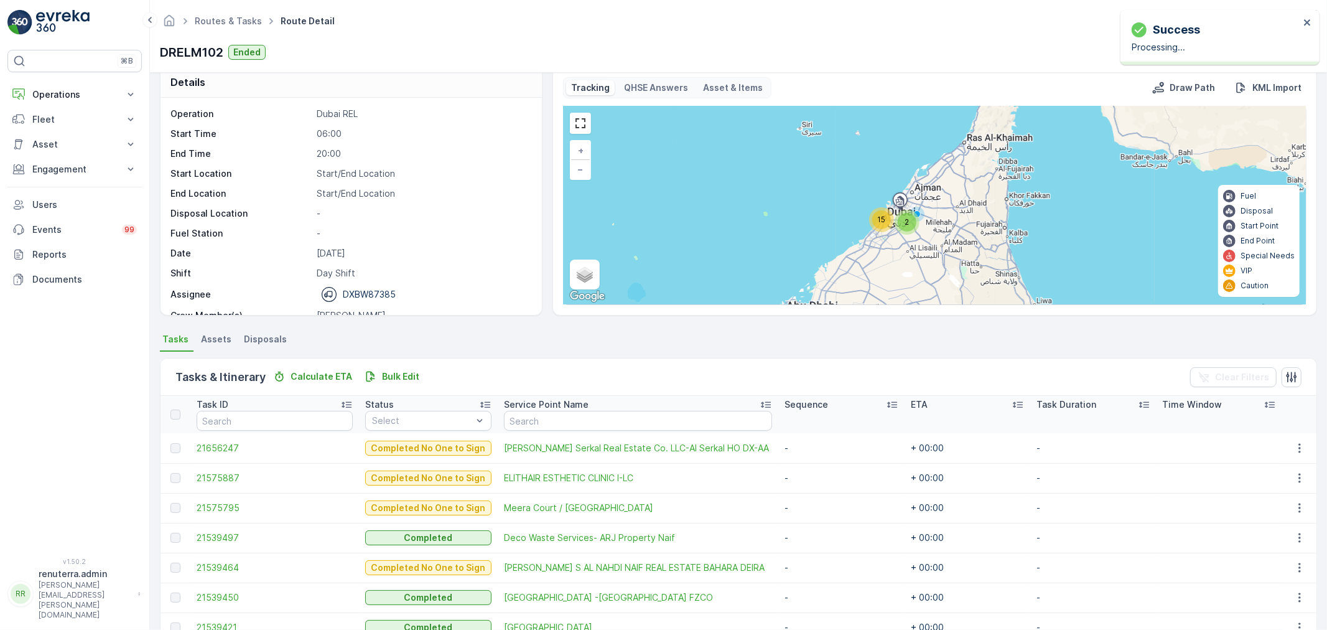
scroll to position [0, 0]
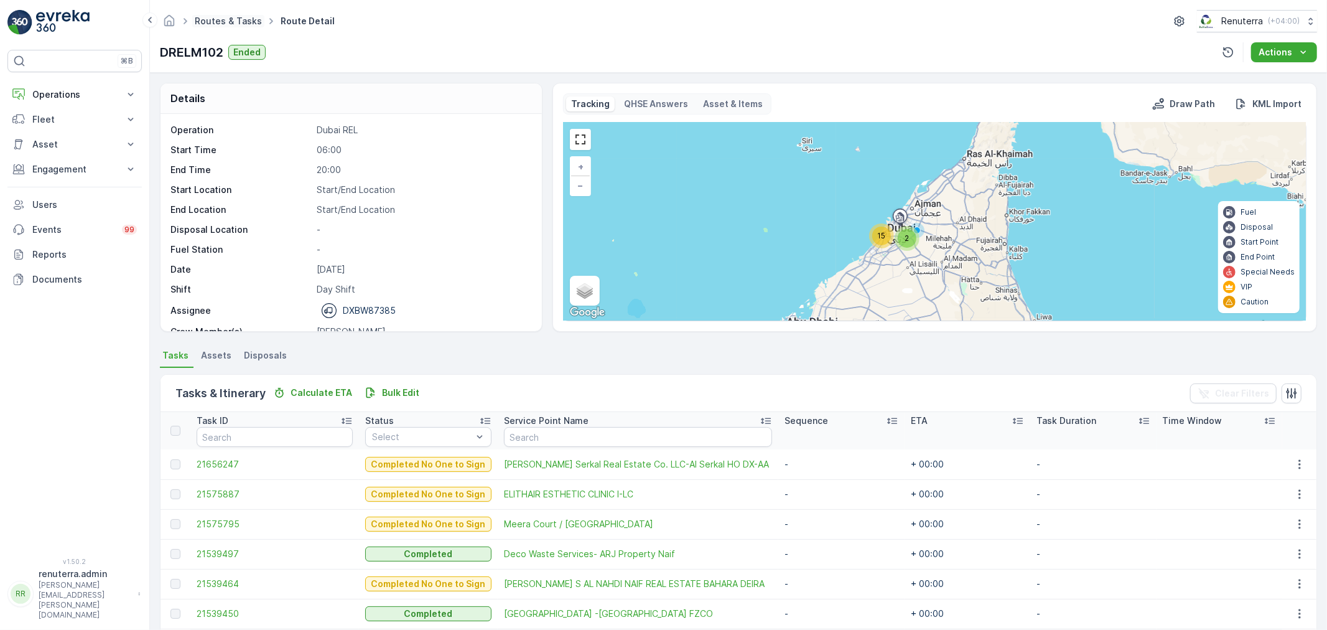
click at [237, 23] on link "Routes & Tasks" at bounding box center [228, 21] width 67 height 11
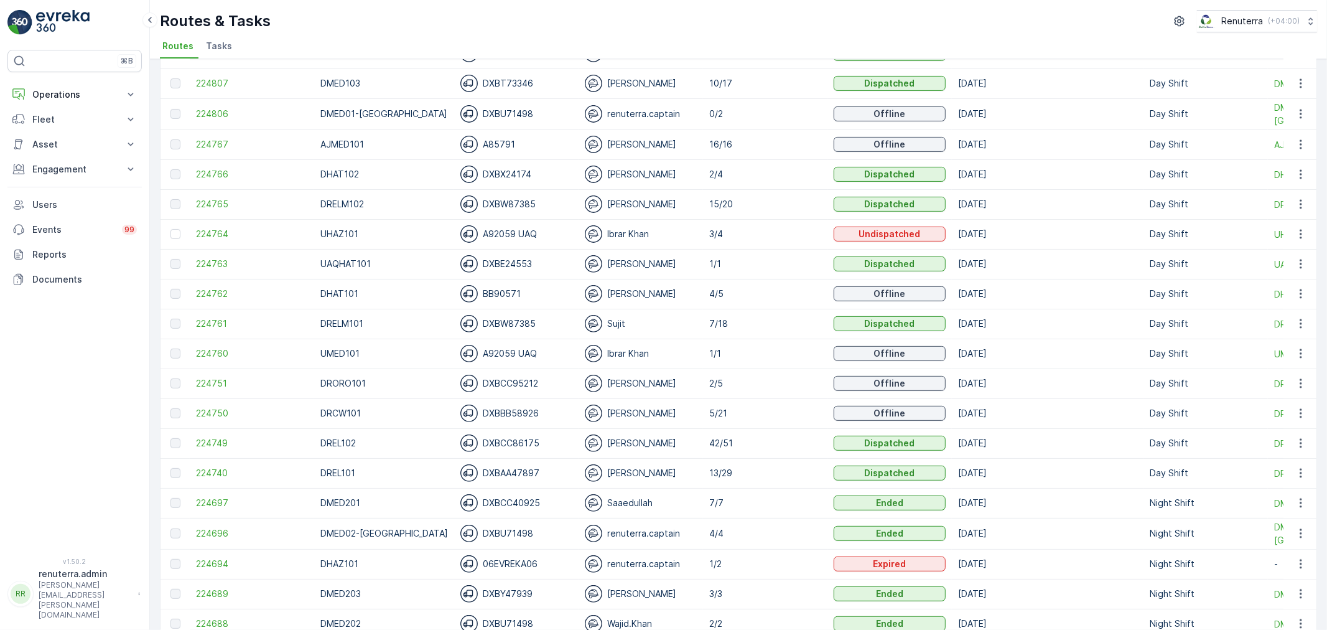
scroll to position [345, 0]
click at [210, 320] on span "224761" at bounding box center [252, 323] width 112 height 12
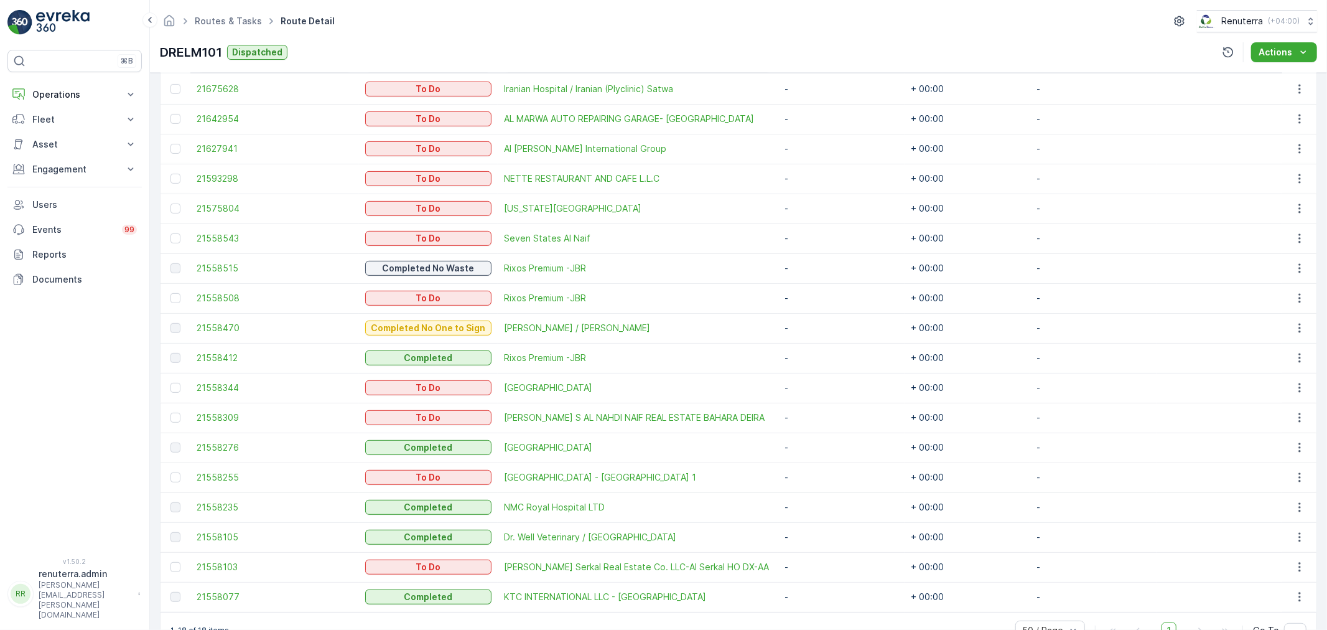
scroll to position [409, 0]
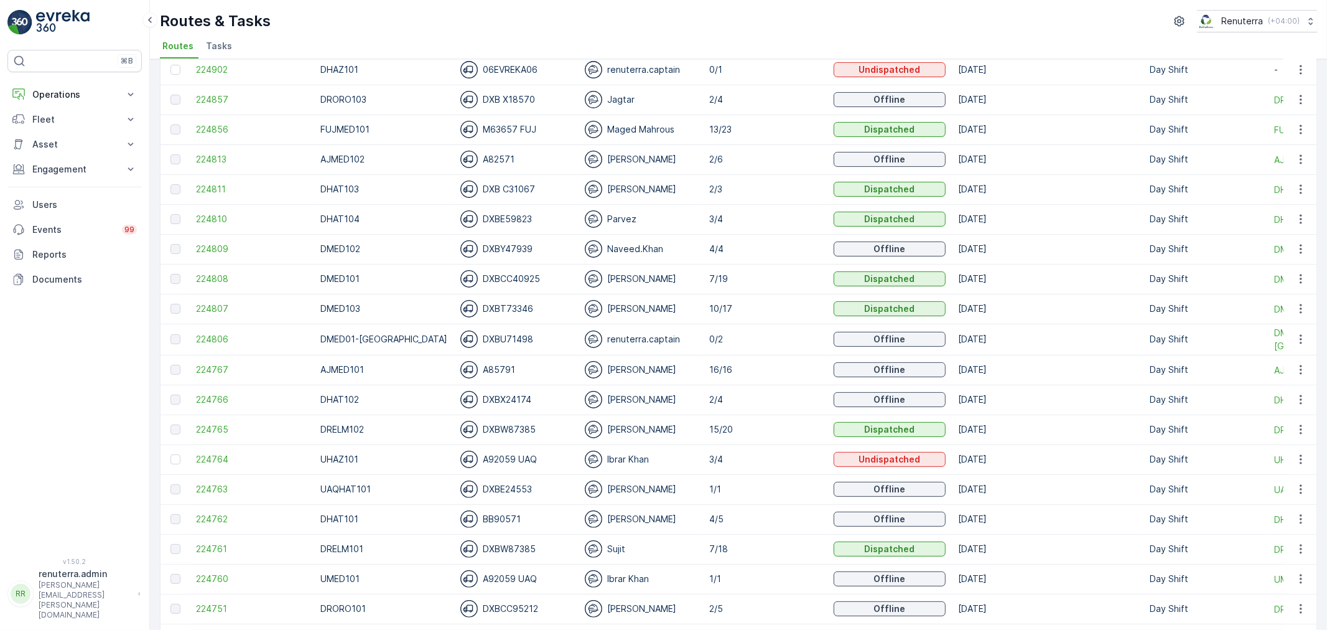
scroll to position [138, 0]
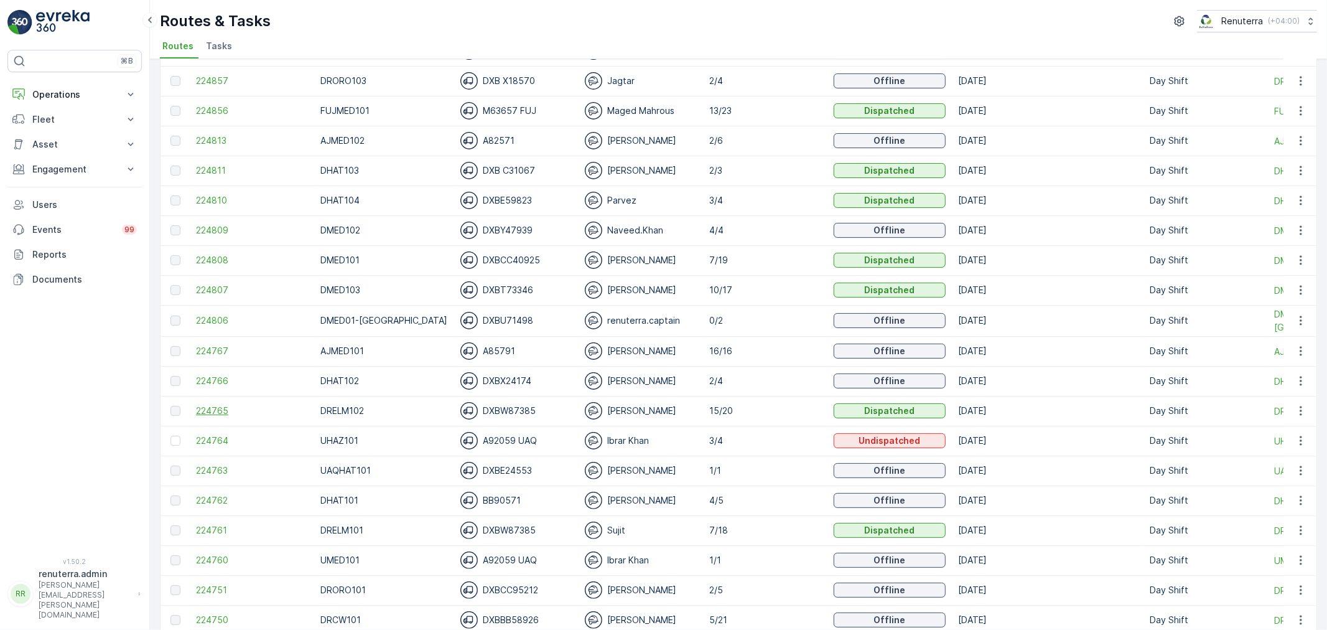
click at [206, 408] on span "224765" at bounding box center [252, 410] width 112 height 12
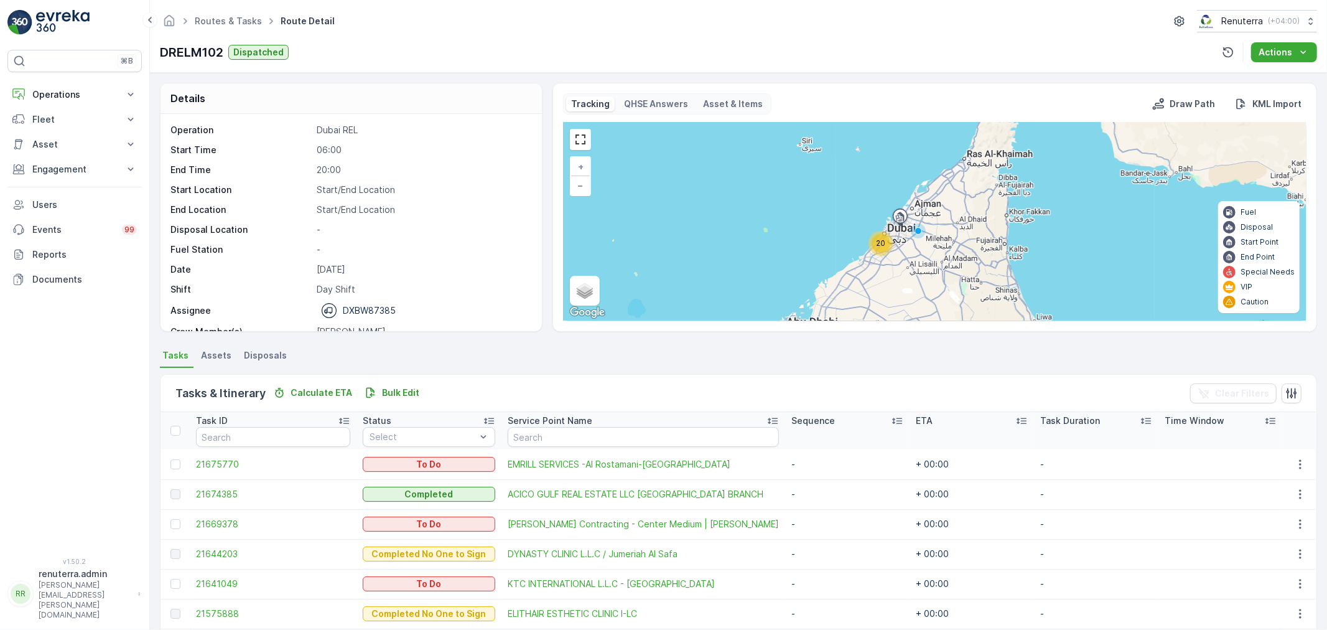
click at [884, 240] on span "20" at bounding box center [880, 242] width 9 height 9
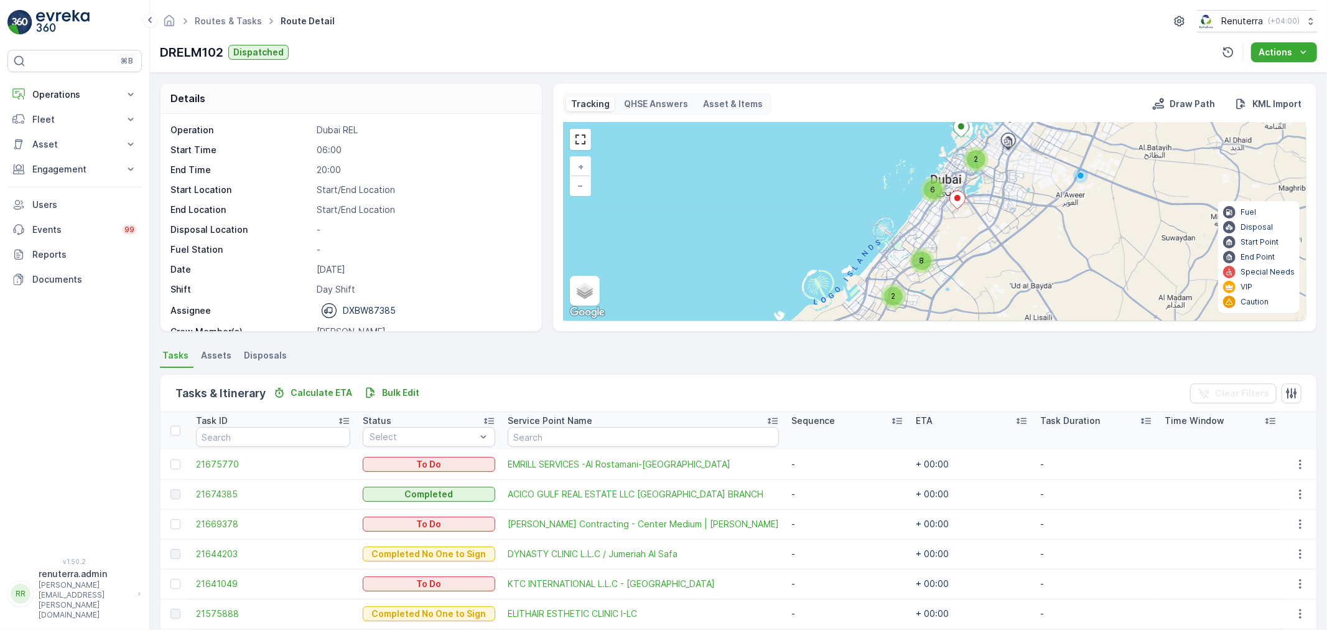
drag, startPoint x: 934, startPoint y: 180, endPoint x: 938, endPoint y: 187, distance: 7.5
click at [934, 179] on div "6" at bounding box center [933, 189] width 25 height 25
click at [924, 184] on div "6" at bounding box center [932, 188] width 19 height 19
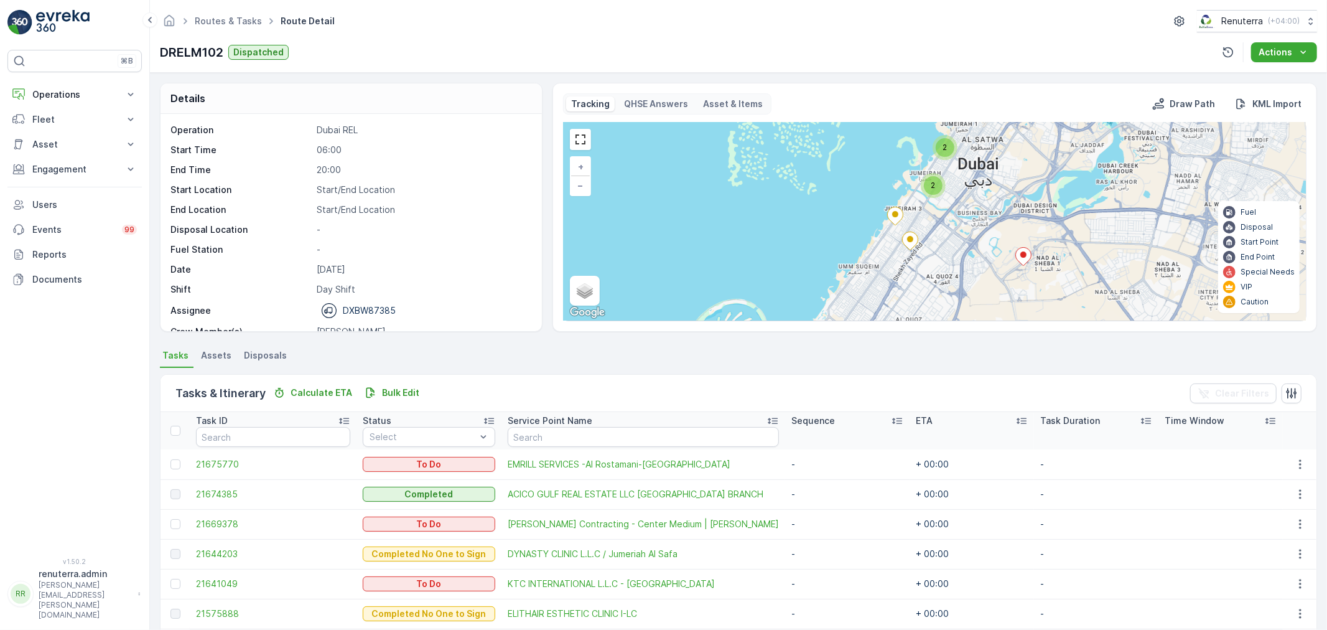
drag, startPoint x: 962, startPoint y: 259, endPoint x: 999, endPoint y: 262, distance: 36.8
click at [961, 253] on div "2 4 2 2 2 + − Satellite Roadmap Terrain Hybrid Leaflet Keyboard shortcuts Map D…" at bounding box center [935, 222] width 742 height 198
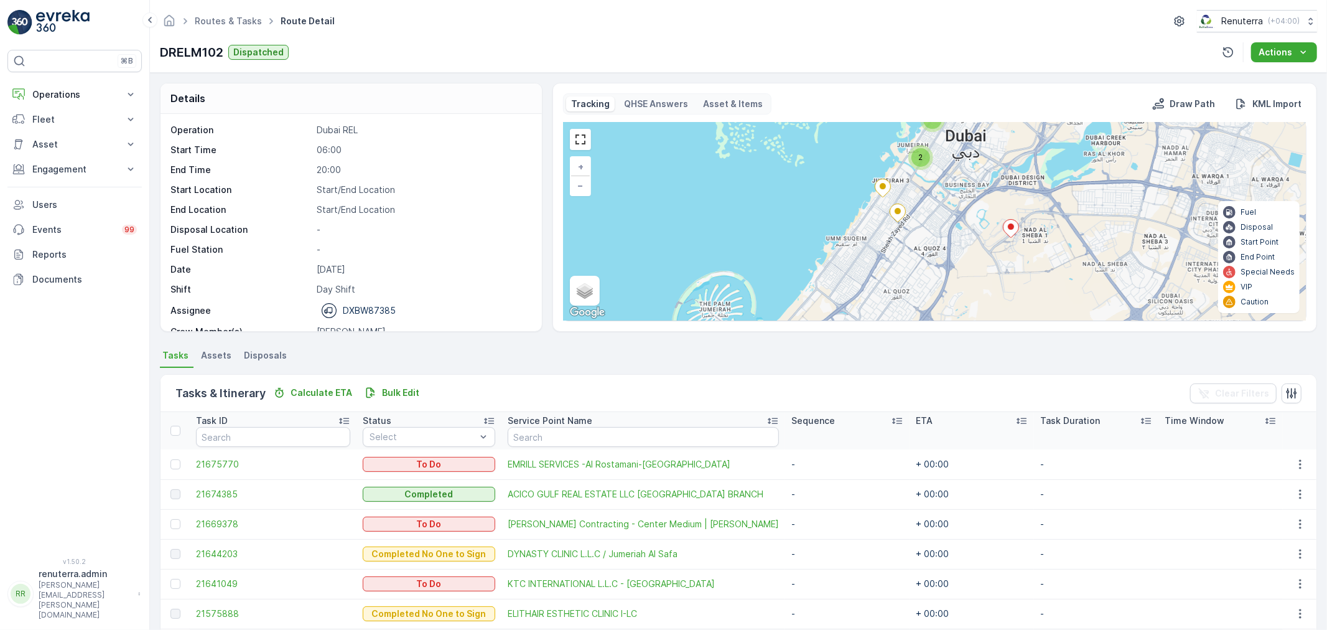
drag, startPoint x: 971, startPoint y: 280, endPoint x: 944, endPoint y: 193, distance: 90.3
click at [944, 193] on div "2 4 2 2 2 + − Satellite Roadmap Terrain Hybrid Leaflet Keyboard shortcuts Map D…" at bounding box center [935, 222] width 742 height 198
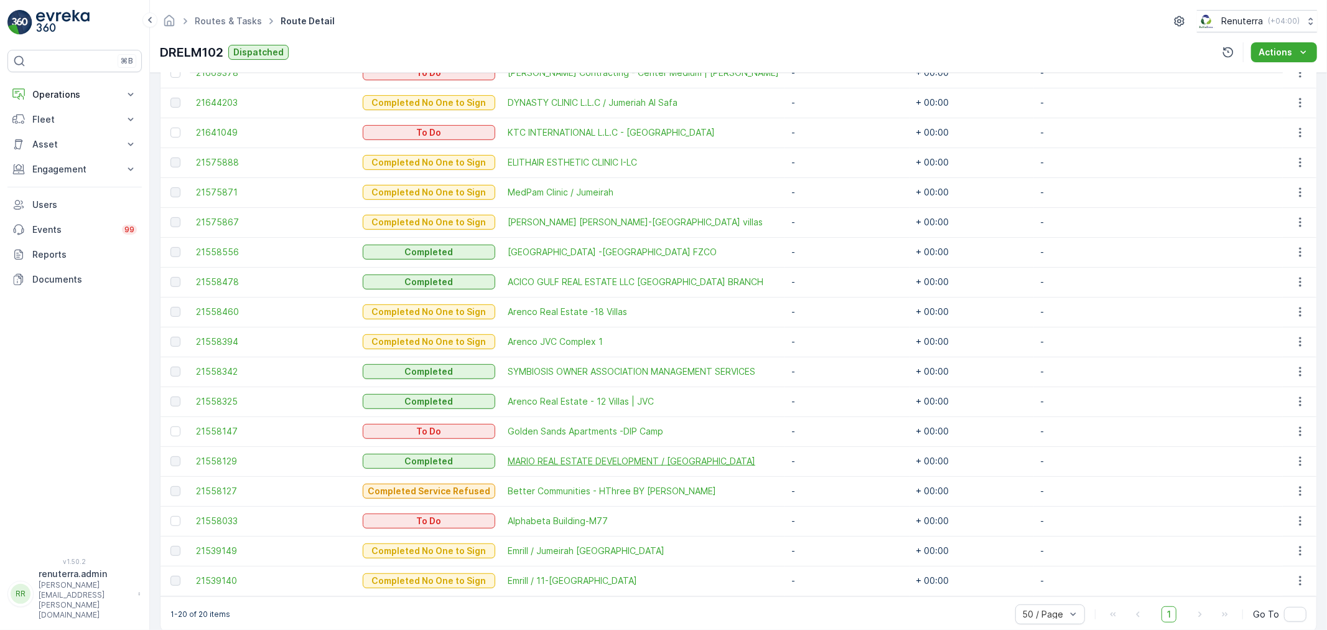
scroll to position [468, 0]
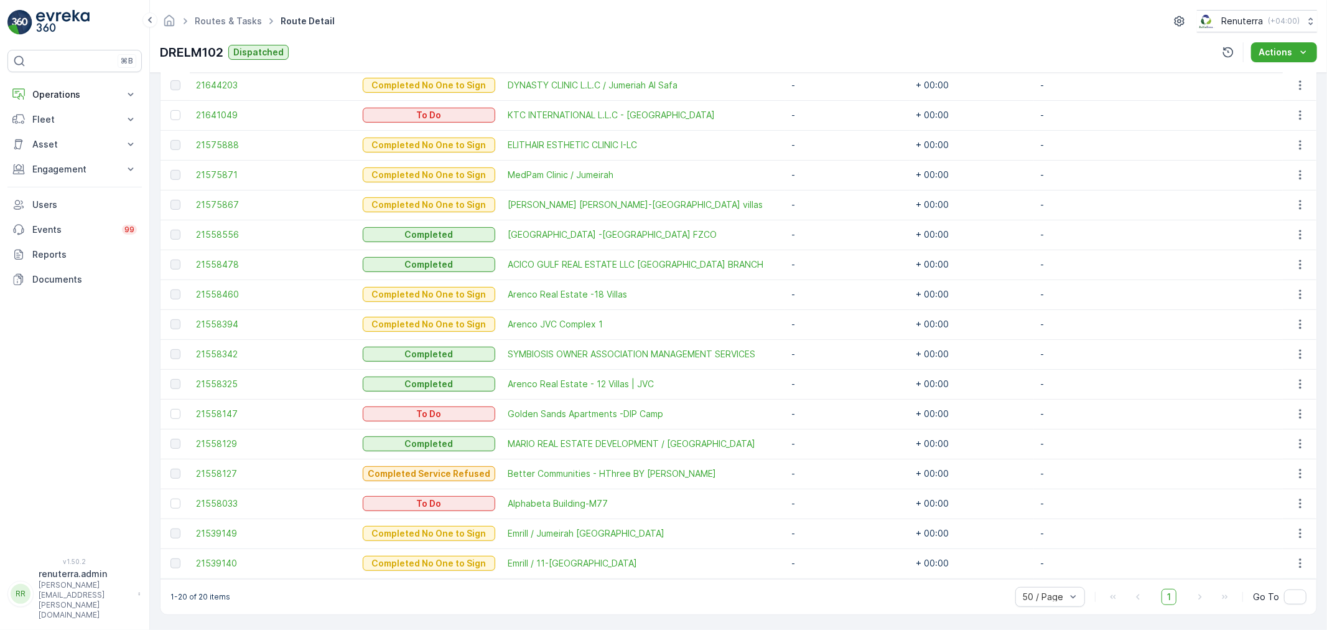
click at [178, 415] on div at bounding box center [175, 414] width 10 height 10
click at [170, 409] on input "checkbox" at bounding box center [170, 409] width 0 height 0
click at [172, 506] on div at bounding box center [175, 503] width 10 height 10
click at [170, 498] on input "checkbox" at bounding box center [170, 498] width 0 height 0
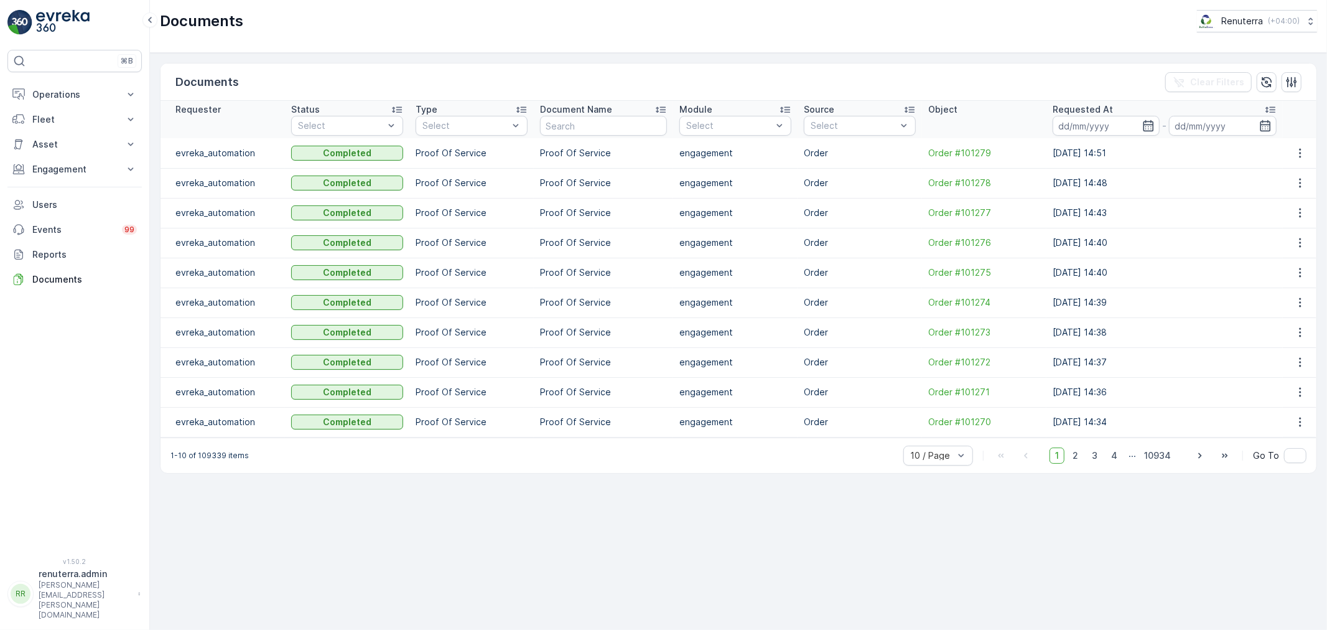
click at [1127, 138] on td "[DATE] 14:51" at bounding box center [1164, 153] width 236 height 30
click at [1121, 131] on input at bounding box center [1107, 126] width 108 height 20
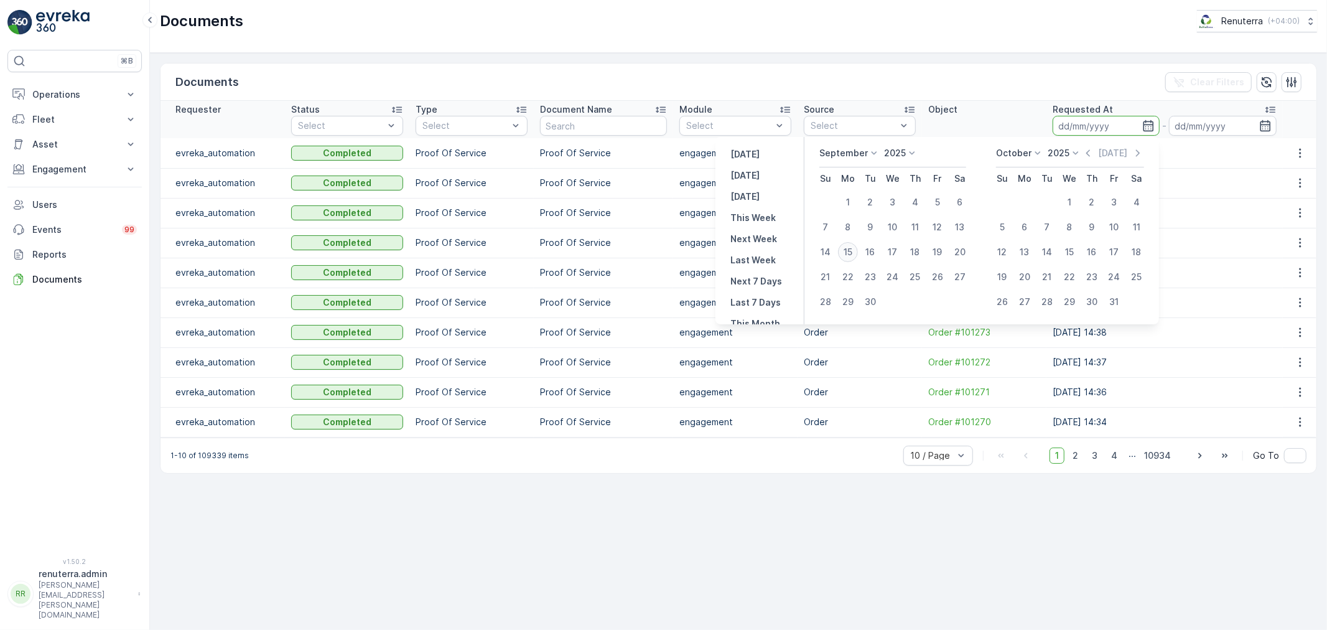
click at [851, 246] on div "15" at bounding box center [848, 252] width 20 height 20
type input "15.09.2025"
click at [851, 246] on div "15" at bounding box center [848, 252] width 20 height 20
type input "15.09.2025"
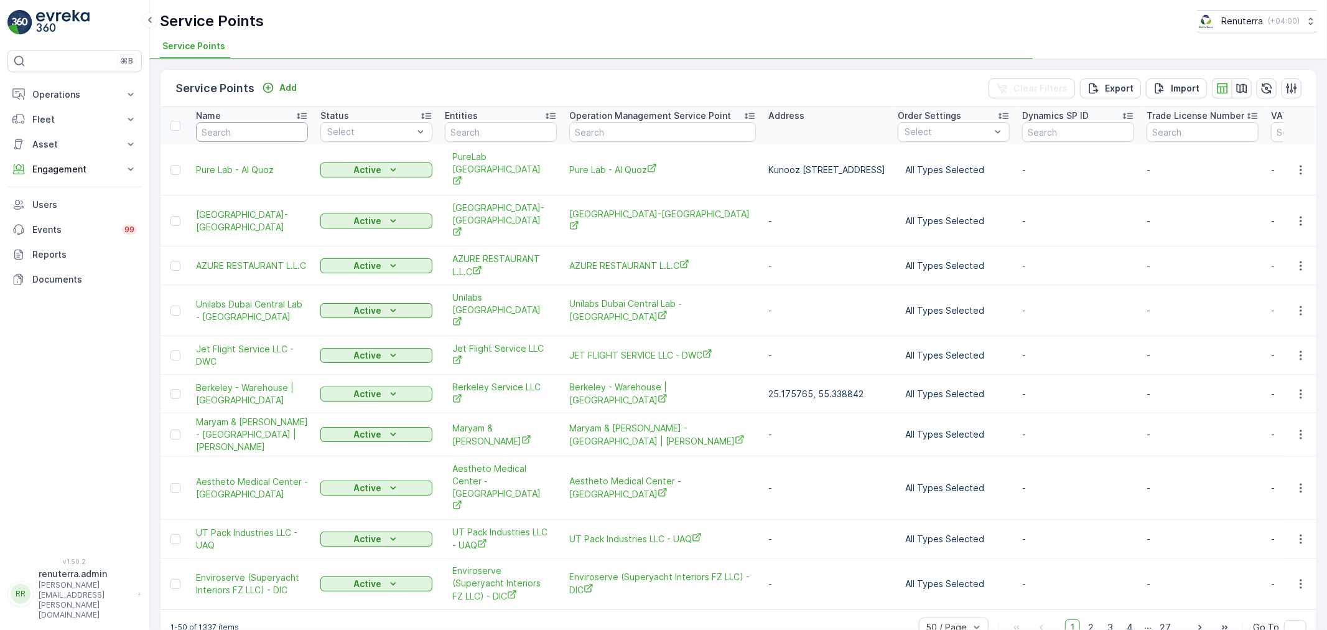
click at [274, 127] on input "text" at bounding box center [252, 132] width 112 height 20
type input "i"
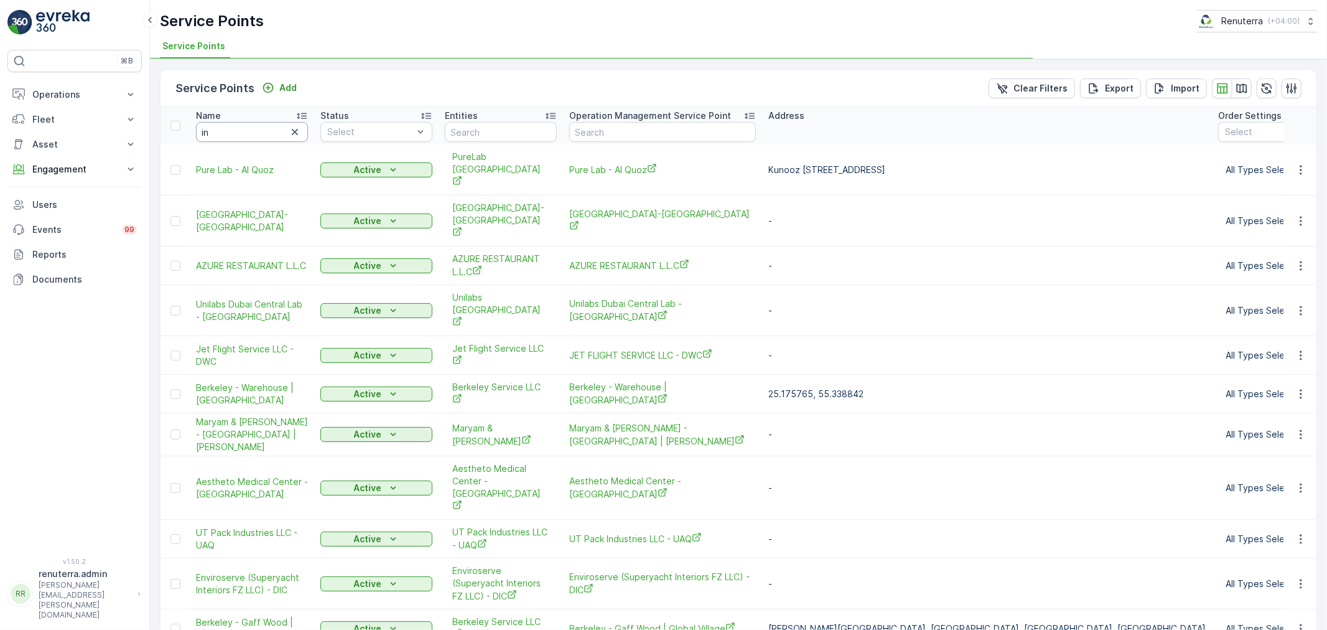
click at [274, 127] on input "in" at bounding box center [252, 132] width 112 height 20
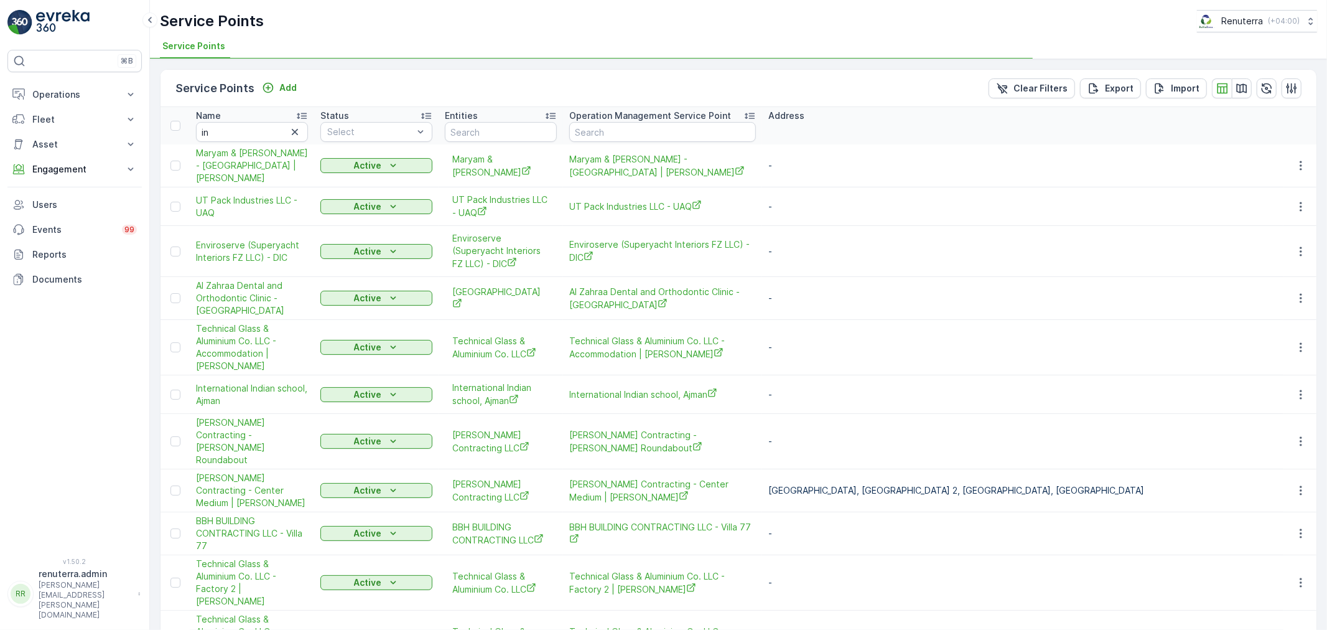
type input "inte"
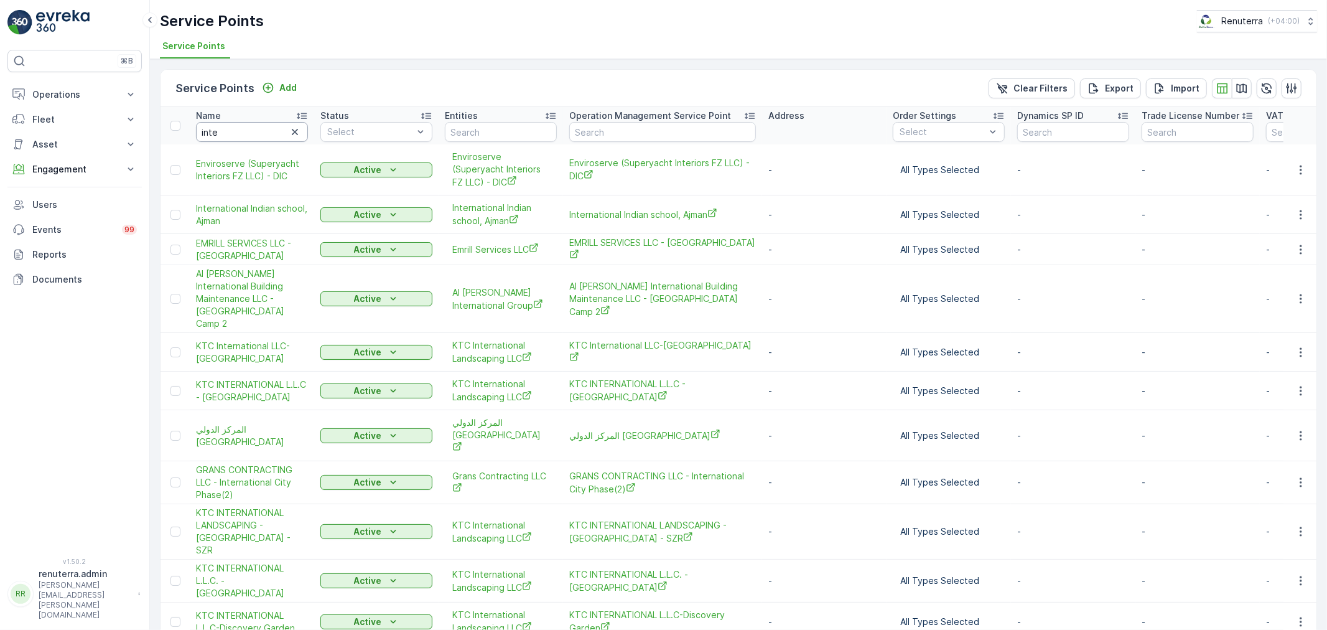
click at [256, 127] on input "inte" at bounding box center [252, 132] width 112 height 20
click at [249, 217] on span "International Indian school, Ajman" at bounding box center [252, 214] width 112 height 25
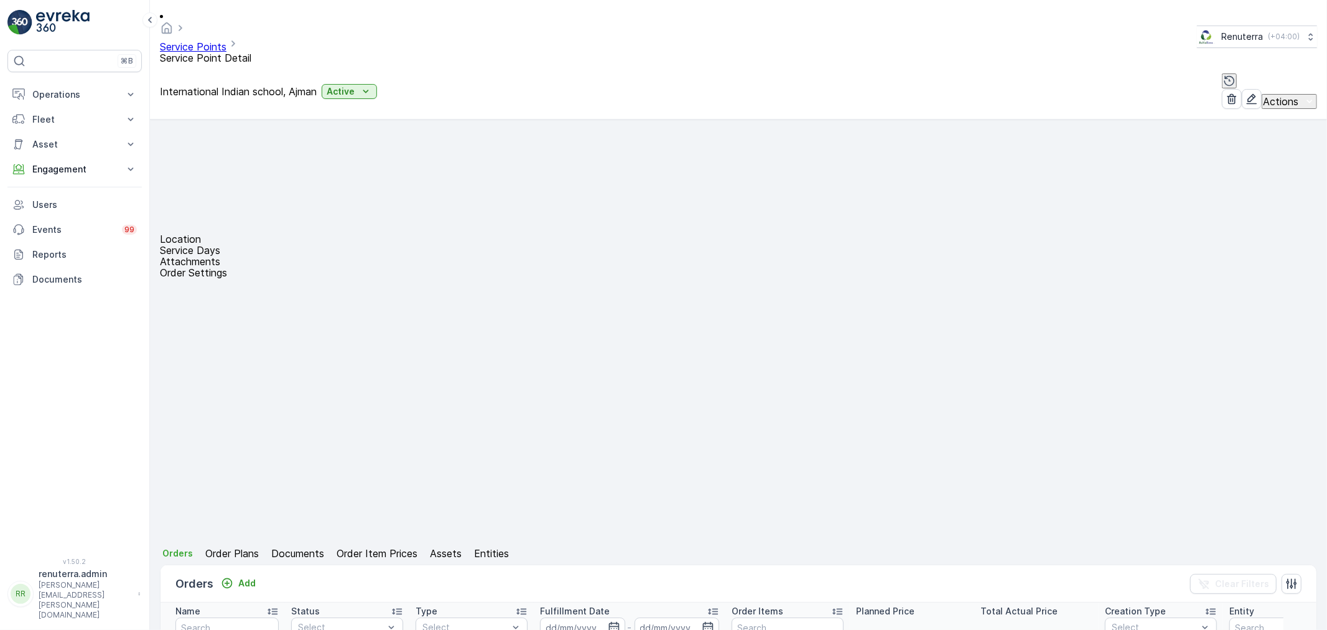
scroll to position [75, 0]
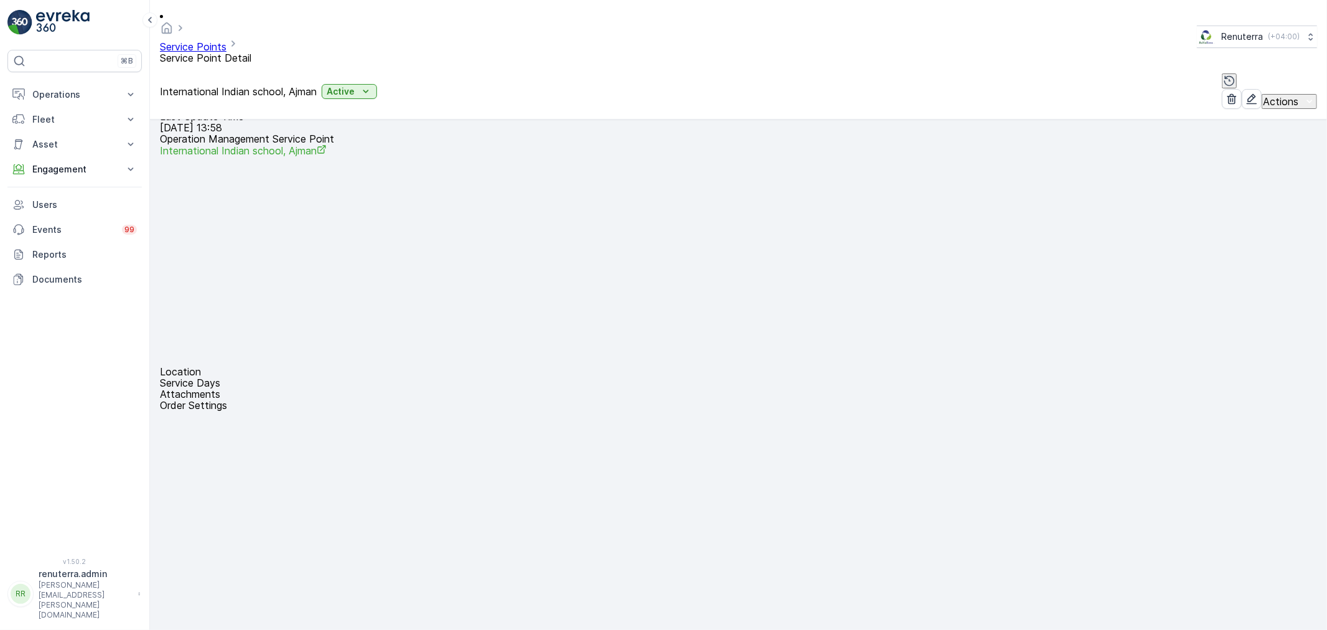
click at [1277, 488] on span "Link Work Order" at bounding box center [1287, 491] width 65 height 12
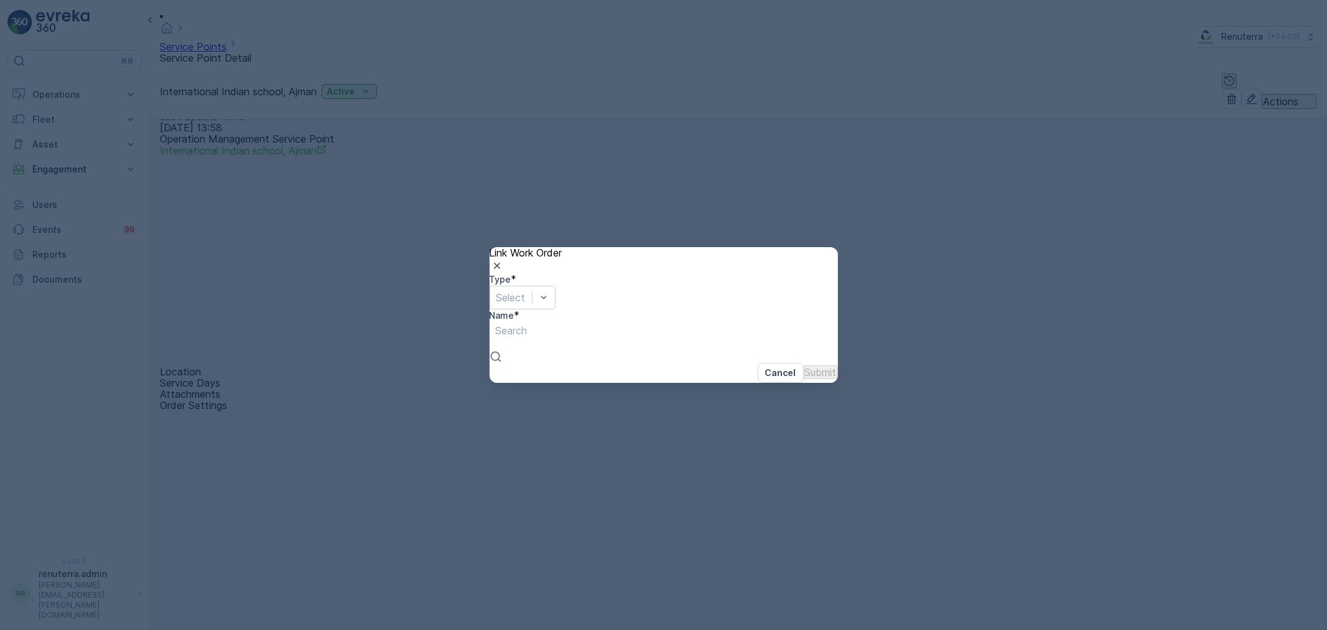
click at [736, 363] on div "Cancel Submit" at bounding box center [664, 373] width 348 height 20
click at [765, 366] on p "Cancel" at bounding box center [780, 372] width 31 height 12
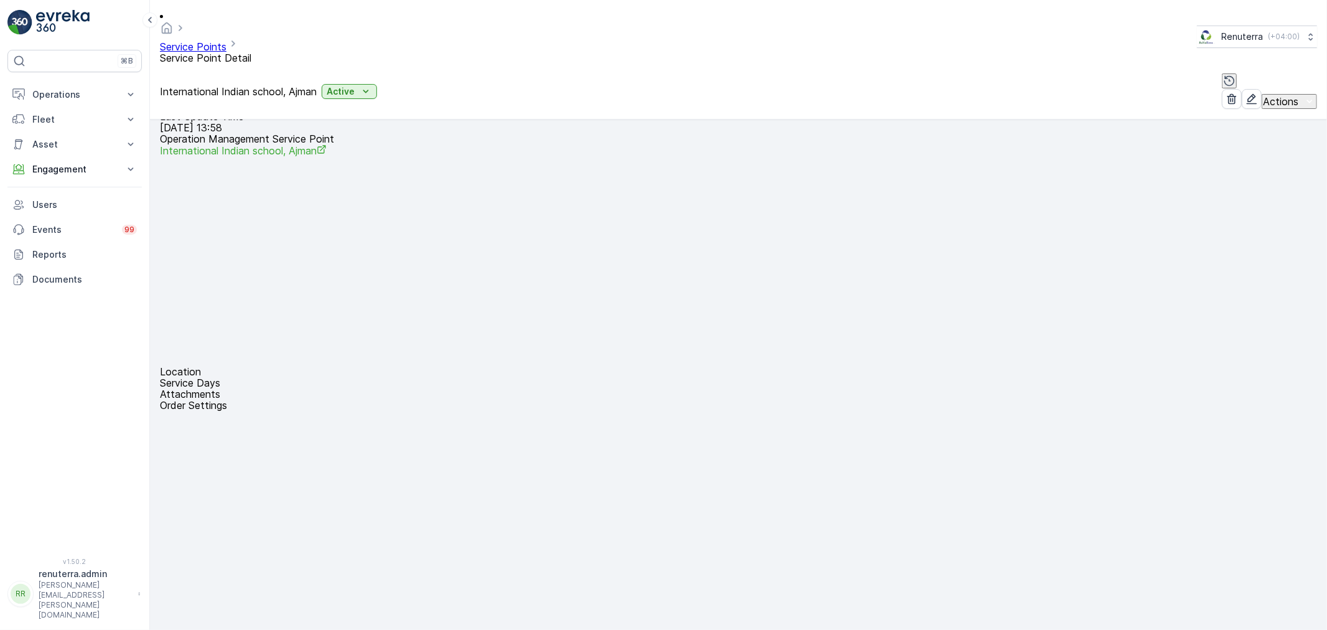
click at [1288, 506] on span "Create Document" at bounding box center [1292, 511] width 75 height 12
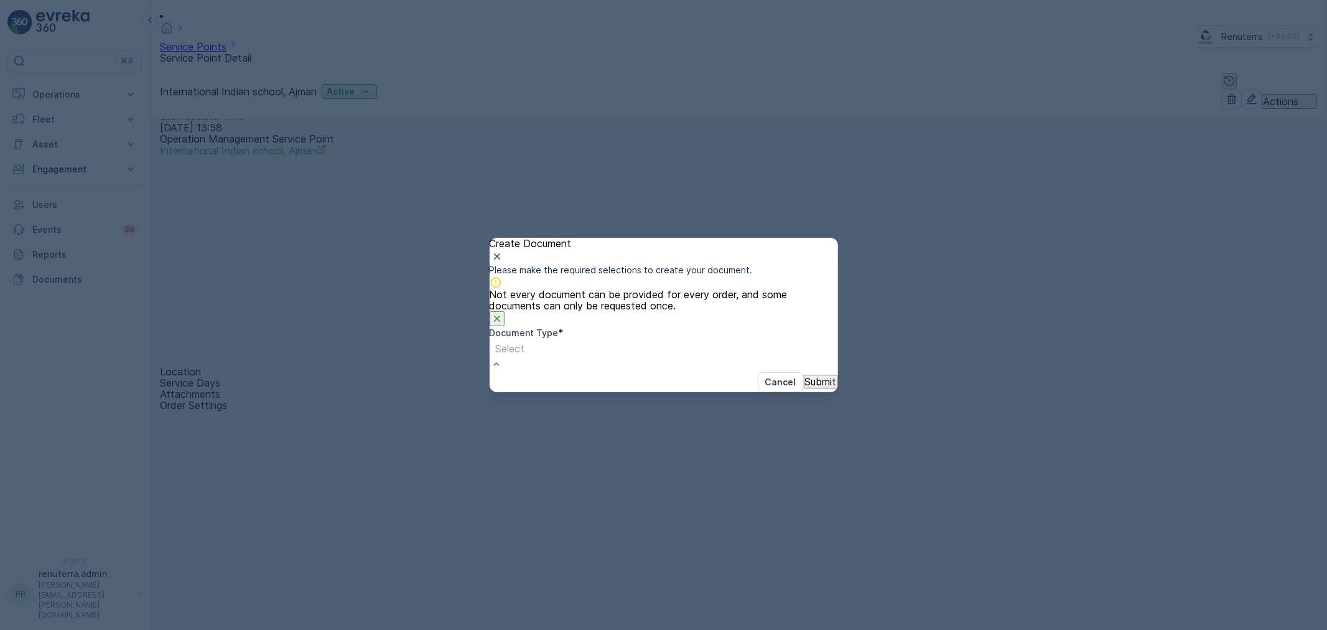
drag, startPoint x: 638, startPoint y: 406, endPoint x: 692, endPoint y: 419, distance: 56.4
click at [804, 388] on button "Submit" at bounding box center [821, 382] width 34 height 14
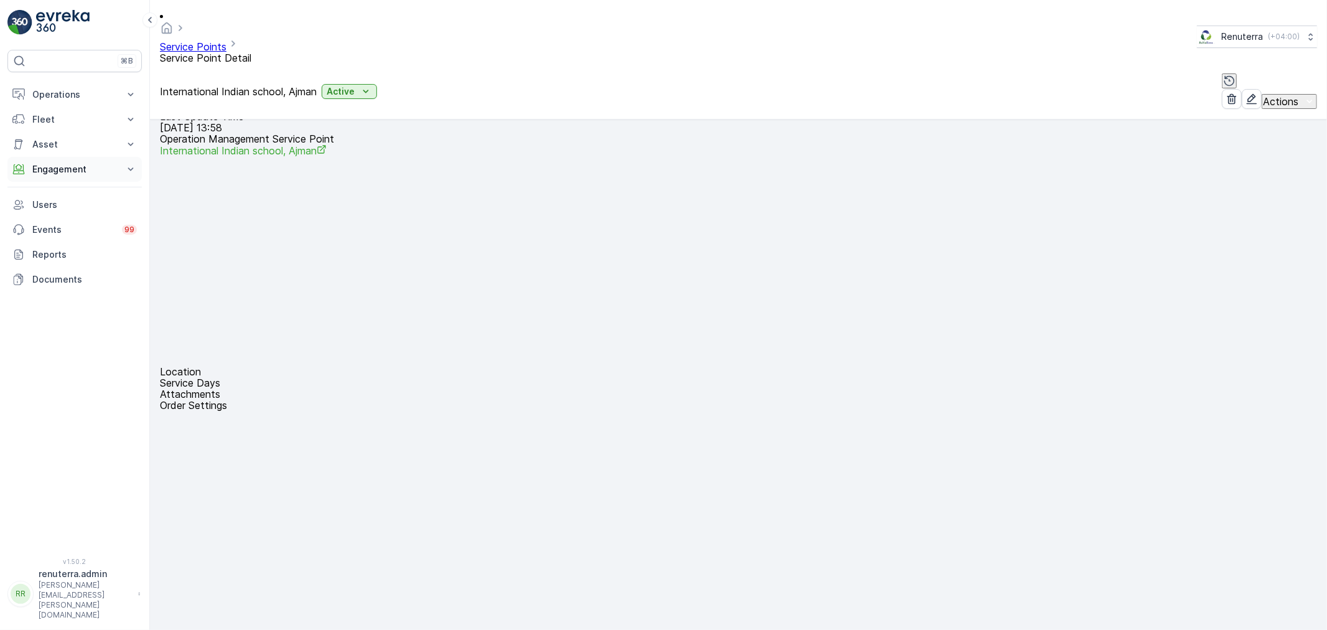
click at [69, 162] on button "Engagement" at bounding box center [74, 169] width 134 height 25
click at [65, 378] on p "Documents" at bounding box center [84, 384] width 105 height 12
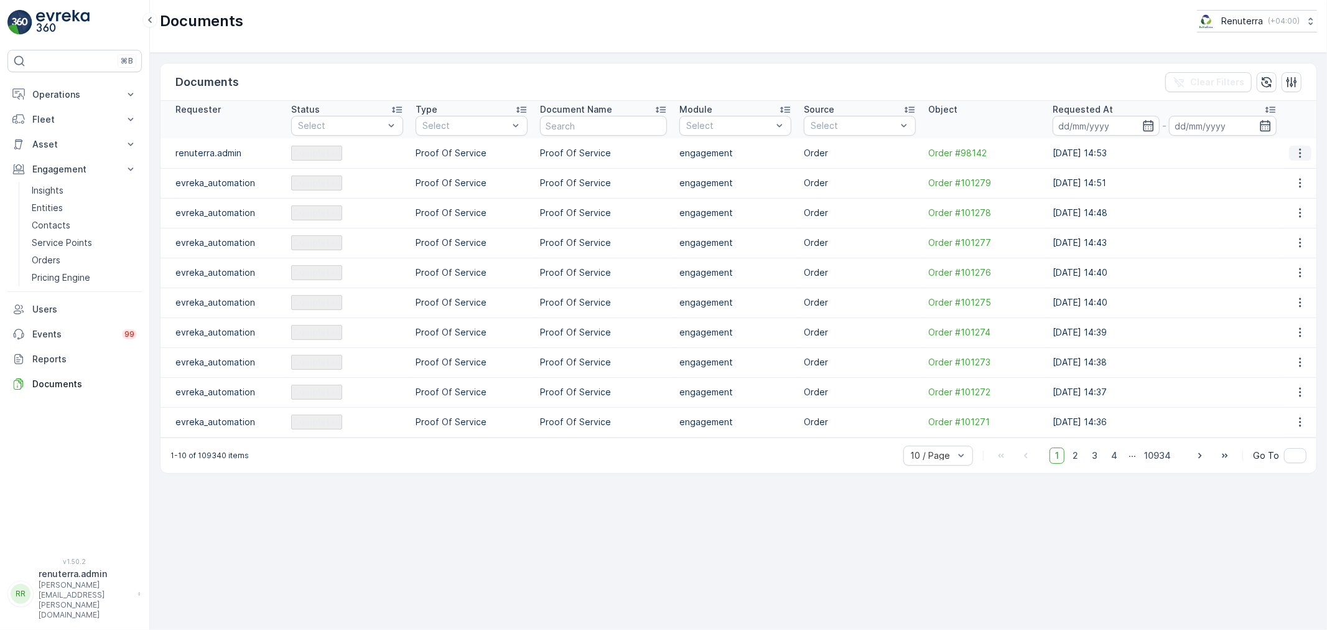
click at [1304, 153] on icon "button" at bounding box center [1300, 153] width 12 height 12
click at [1286, 167] on span "See Details" at bounding box center [1305, 173] width 48 height 12
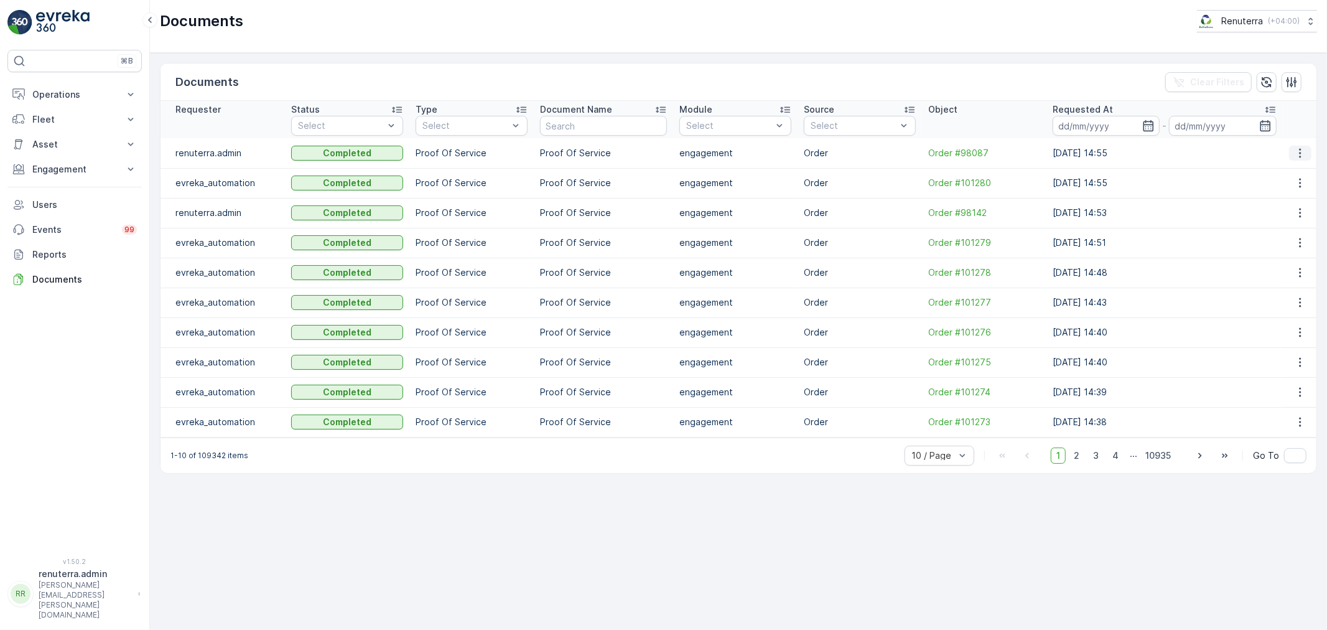
click at [1295, 150] on icon "button" at bounding box center [1300, 153] width 12 height 12
click at [1287, 170] on span "See Details" at bounding box center [1298, 171] width 48 height 12
